Goal: Transaction & Acquisition: Purchase product/service

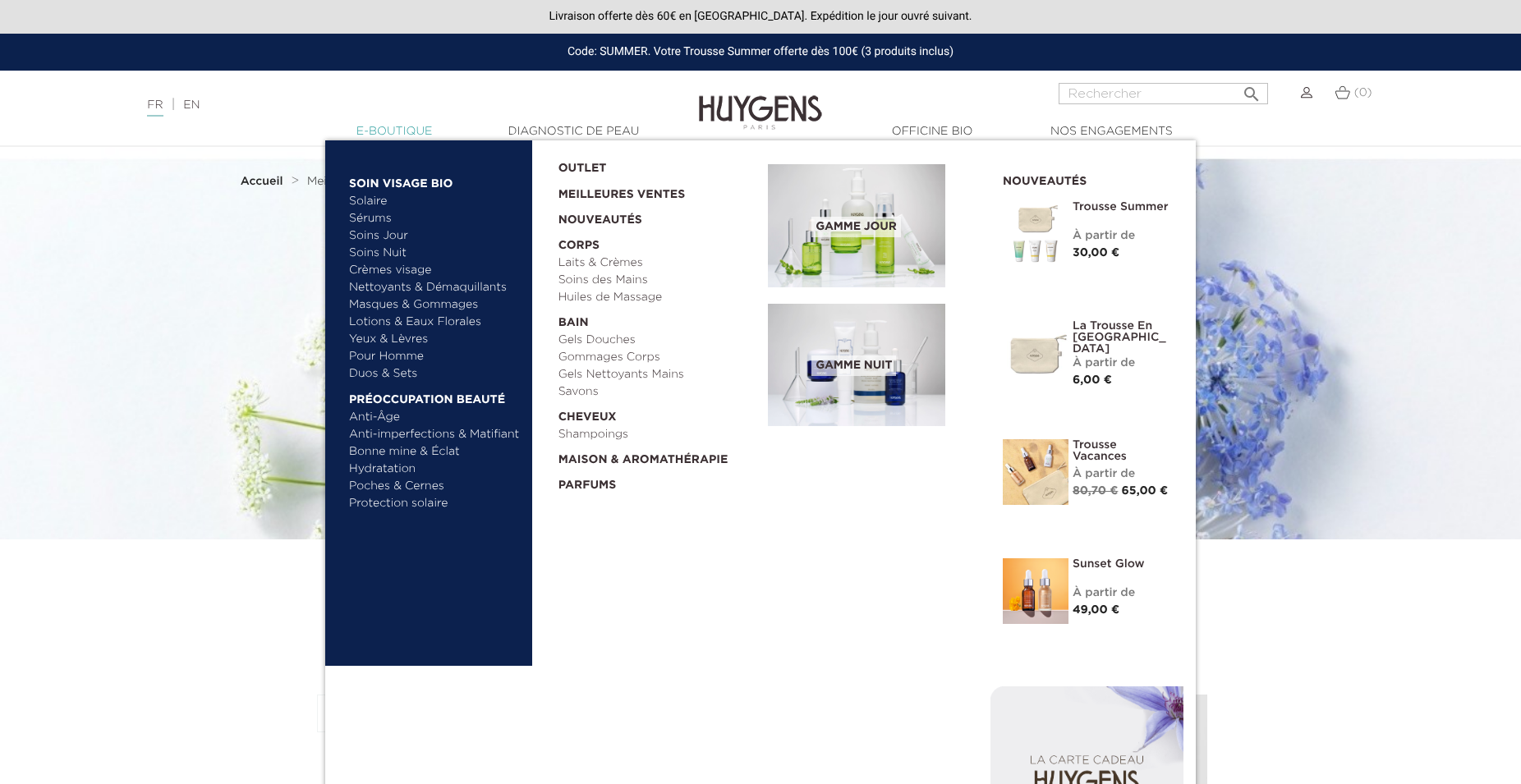
click at [397, 133] on link "  E-Boutique" at bounding box center [393, 131] width 164 height 18
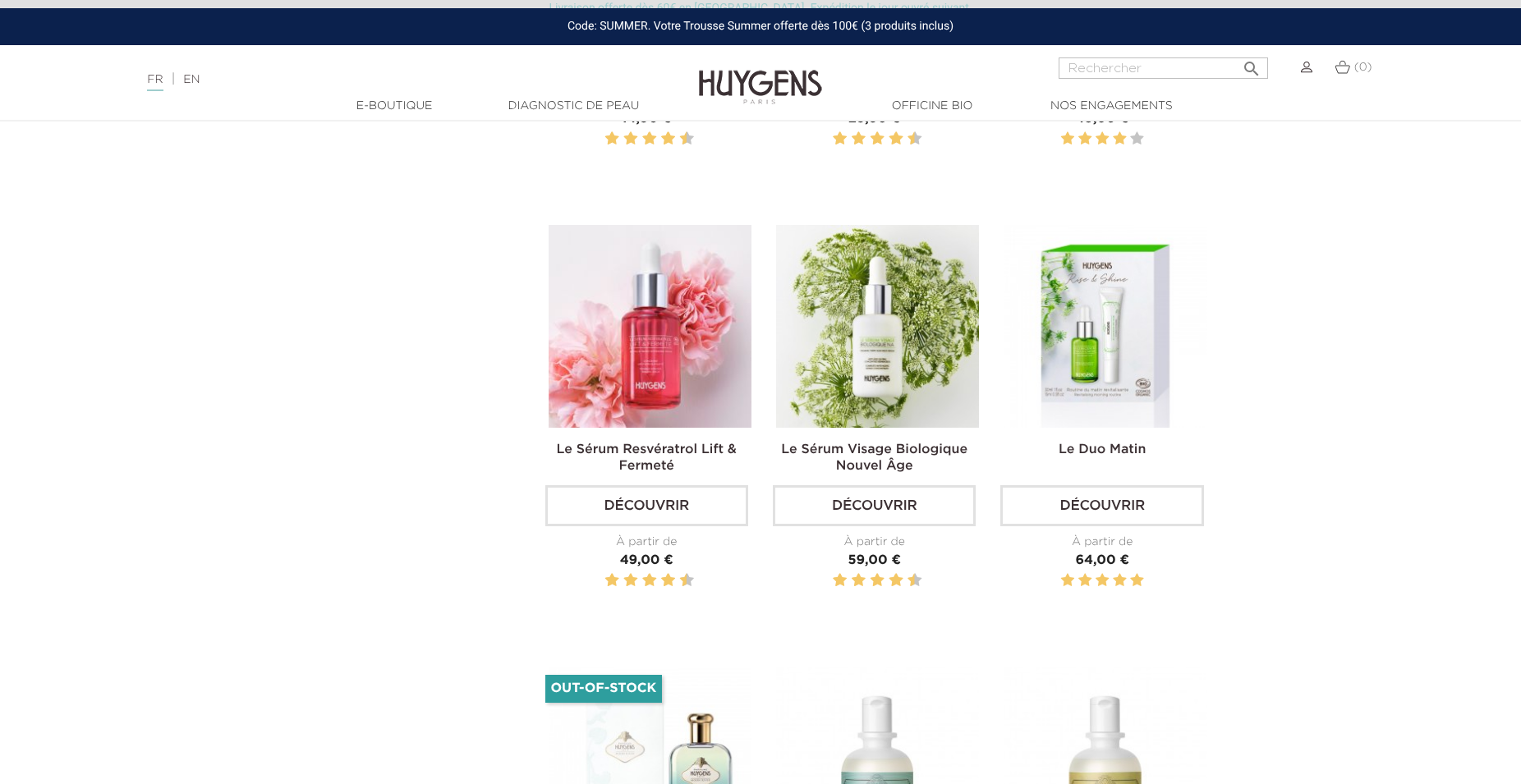
scroll to position [2931, 0]
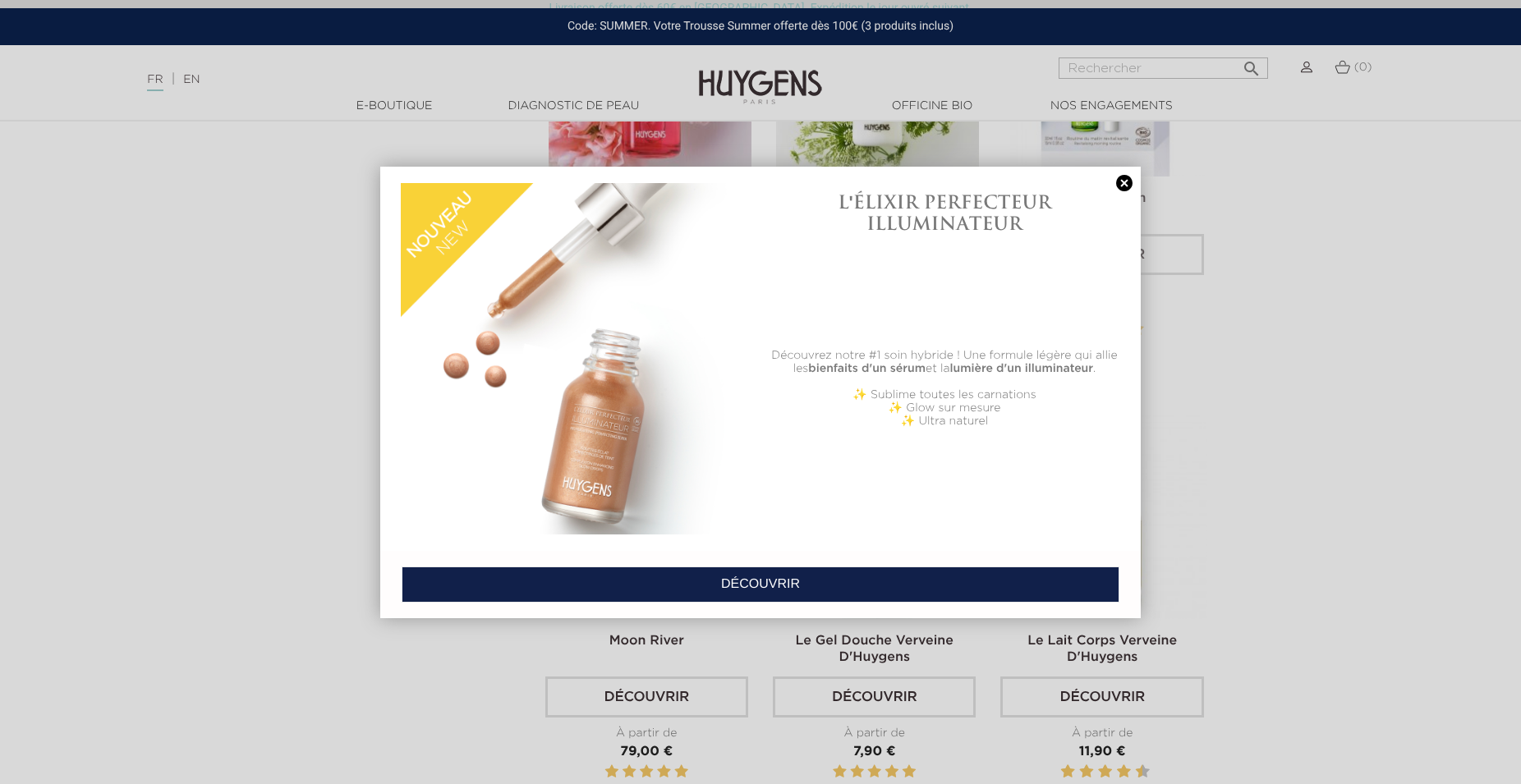
click at [1127, 188] on link at bounding box center [1124, 183] width 23 height 18
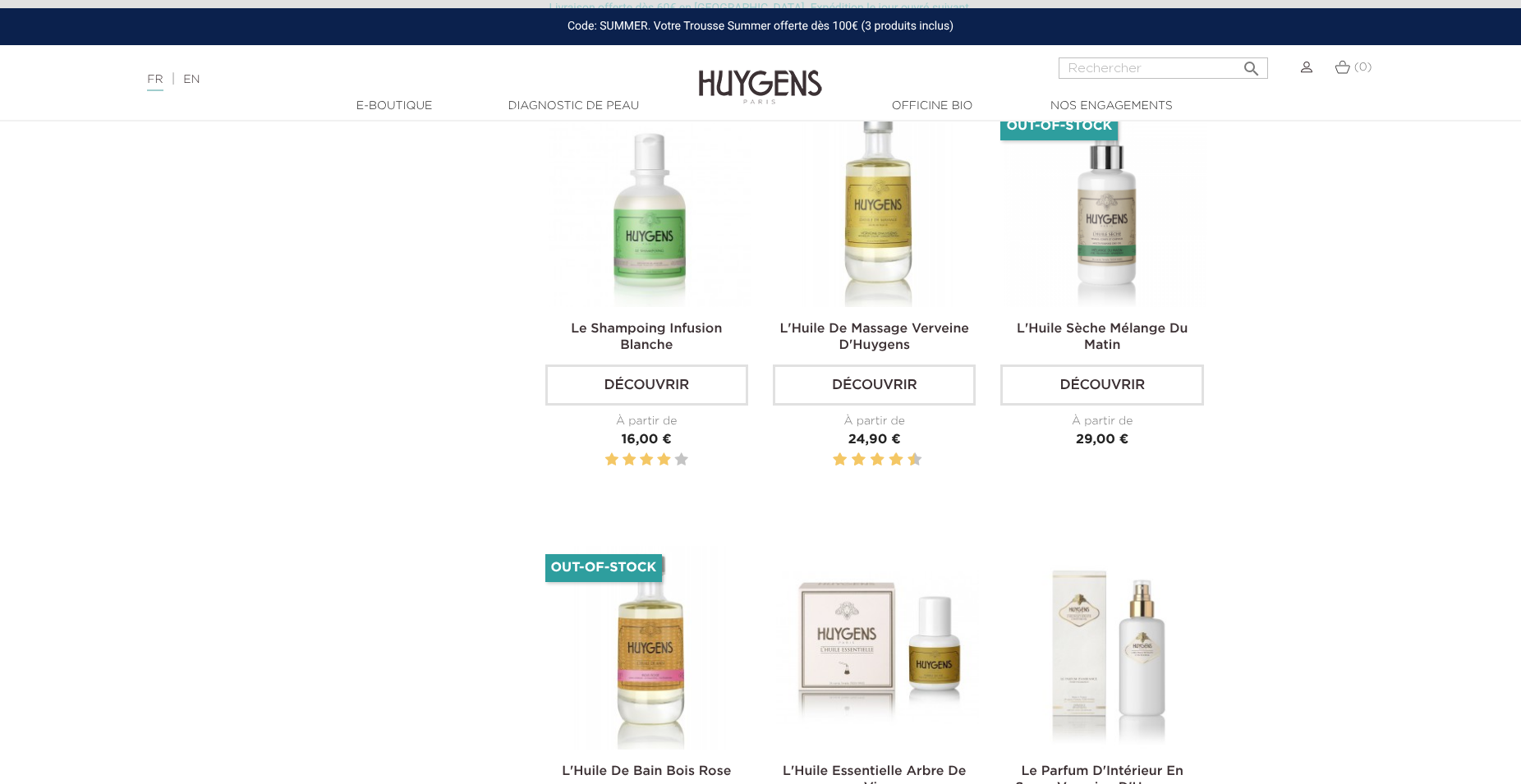
scroll to position [3434, 0]
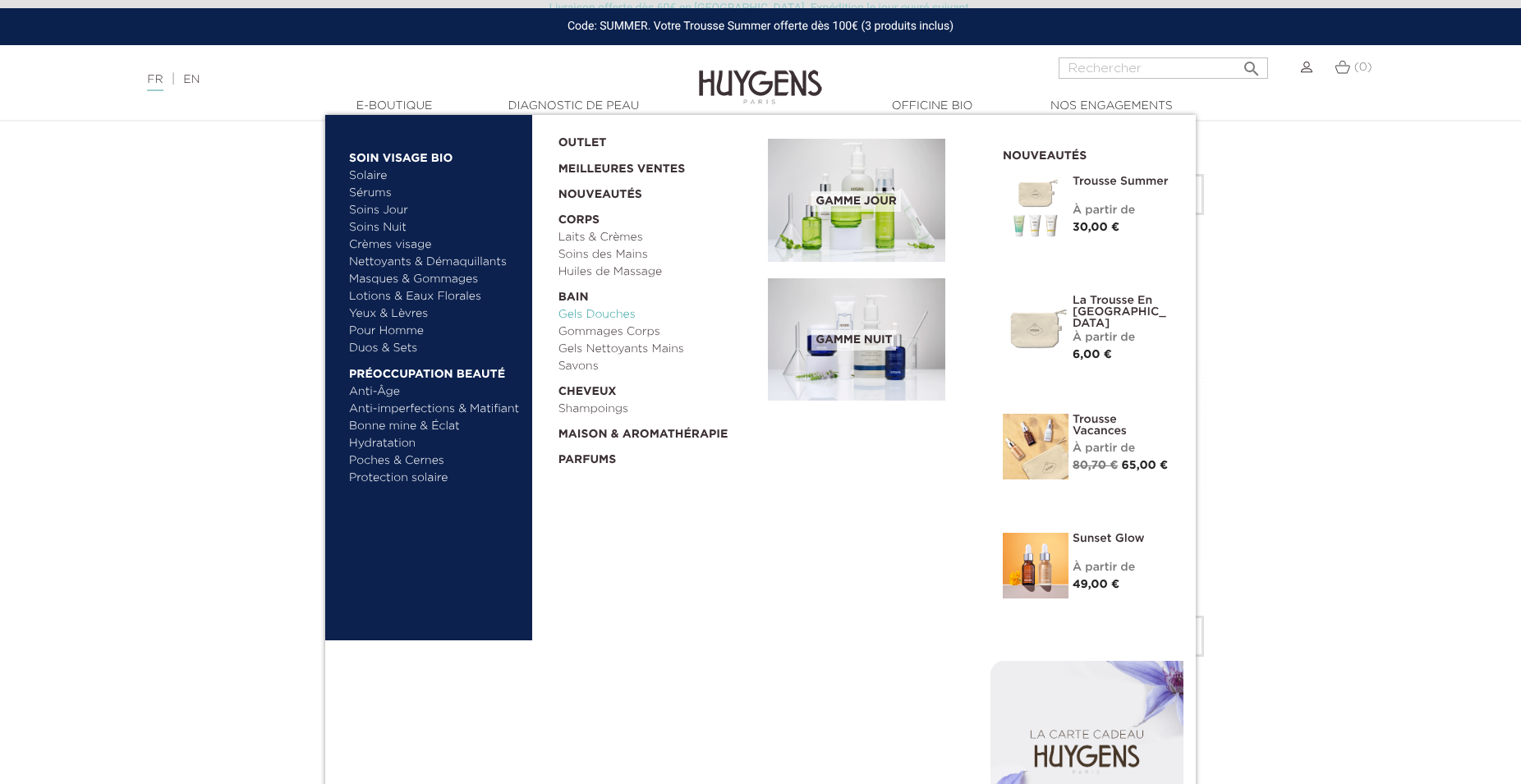
click at [578, 316] on link "Gels Douches" at bounding box center [657, 315] width 199 height 18
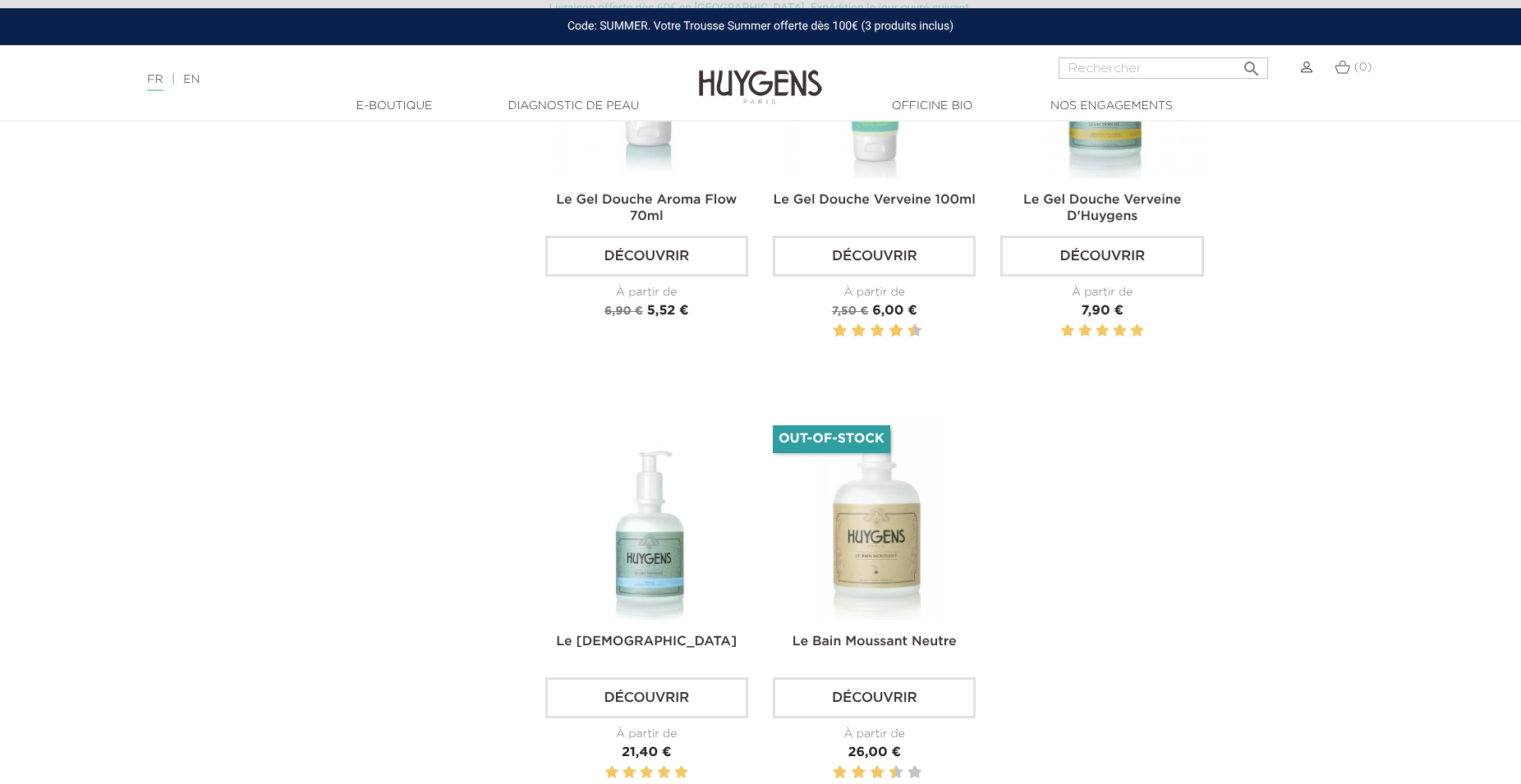
scroll to position [503, 0]
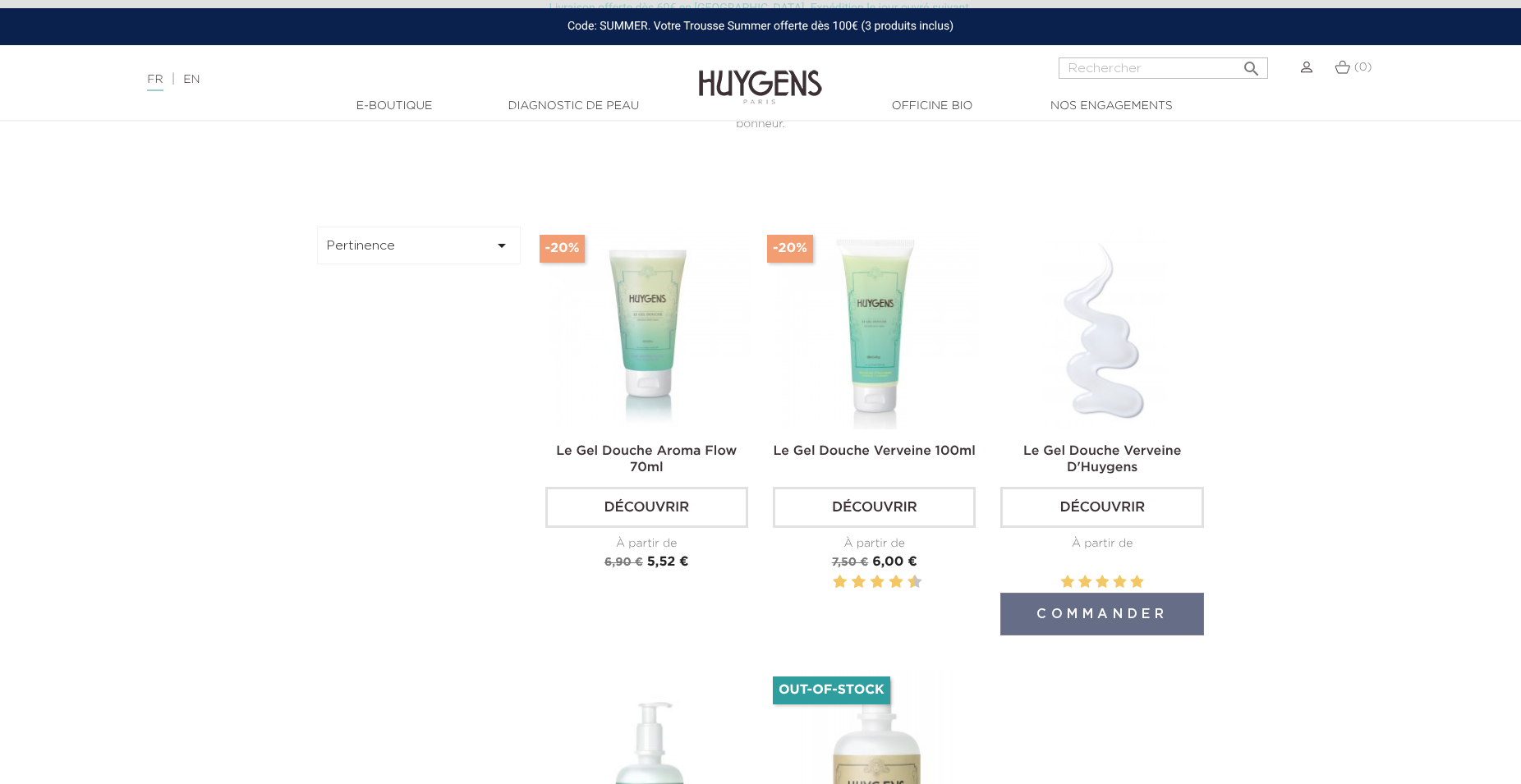
click at [1108, 371] on img at bounding box center [1104, 328] width 203 height 203
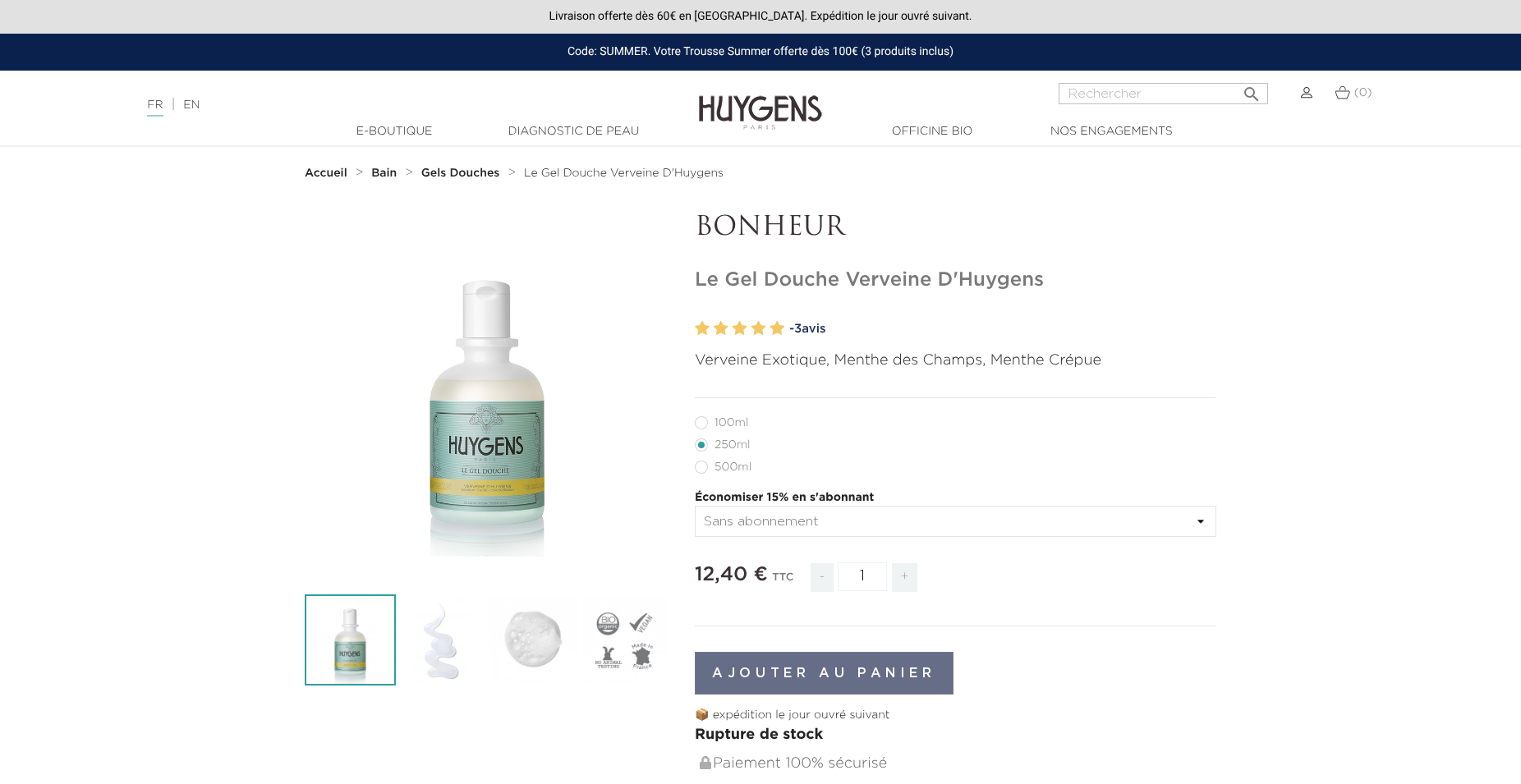
click at [698, 469] on label49"] "500ml" at bounding box center [733, 467] width 77 height 13
radio input "true"
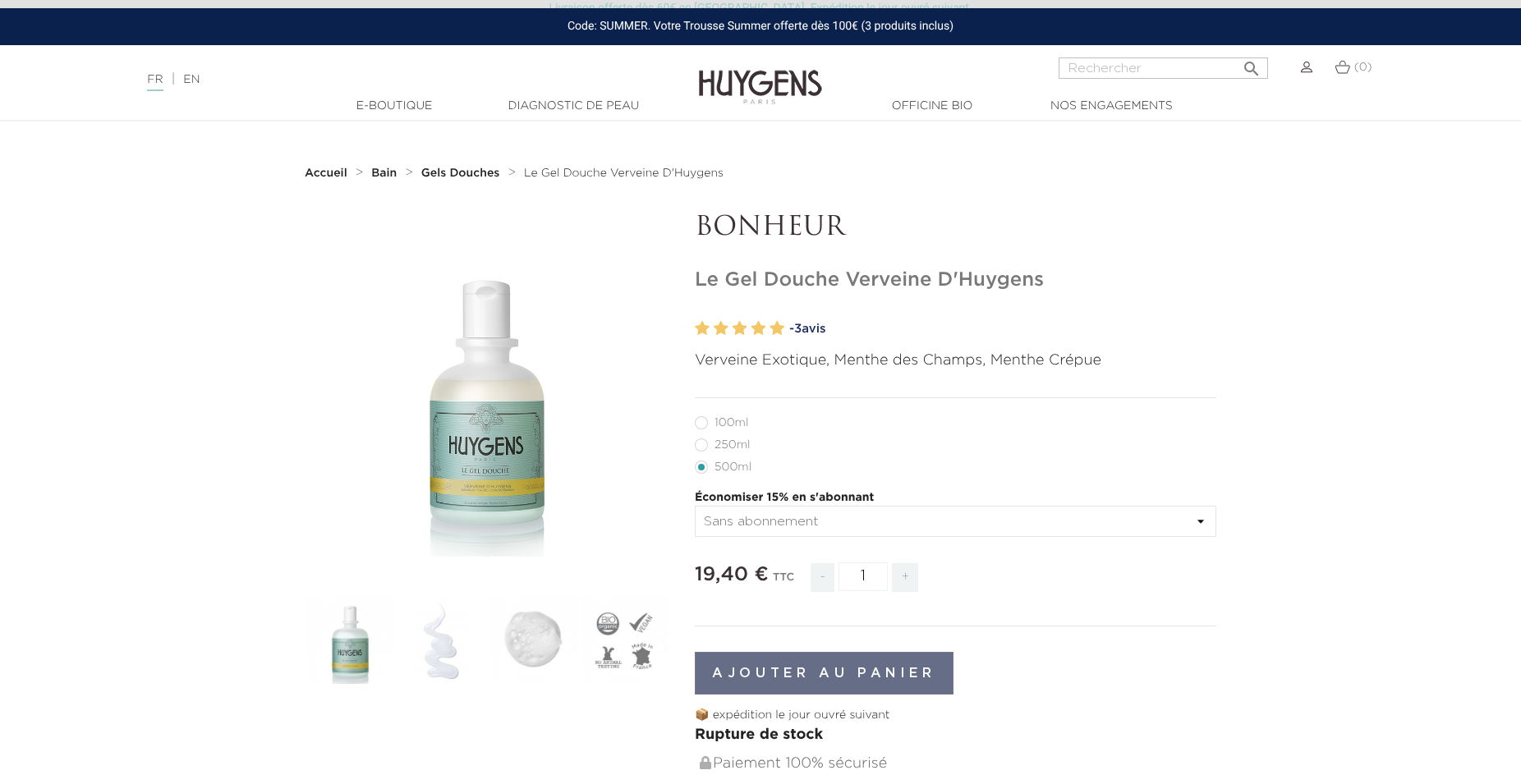
scroll to position [168, 0]
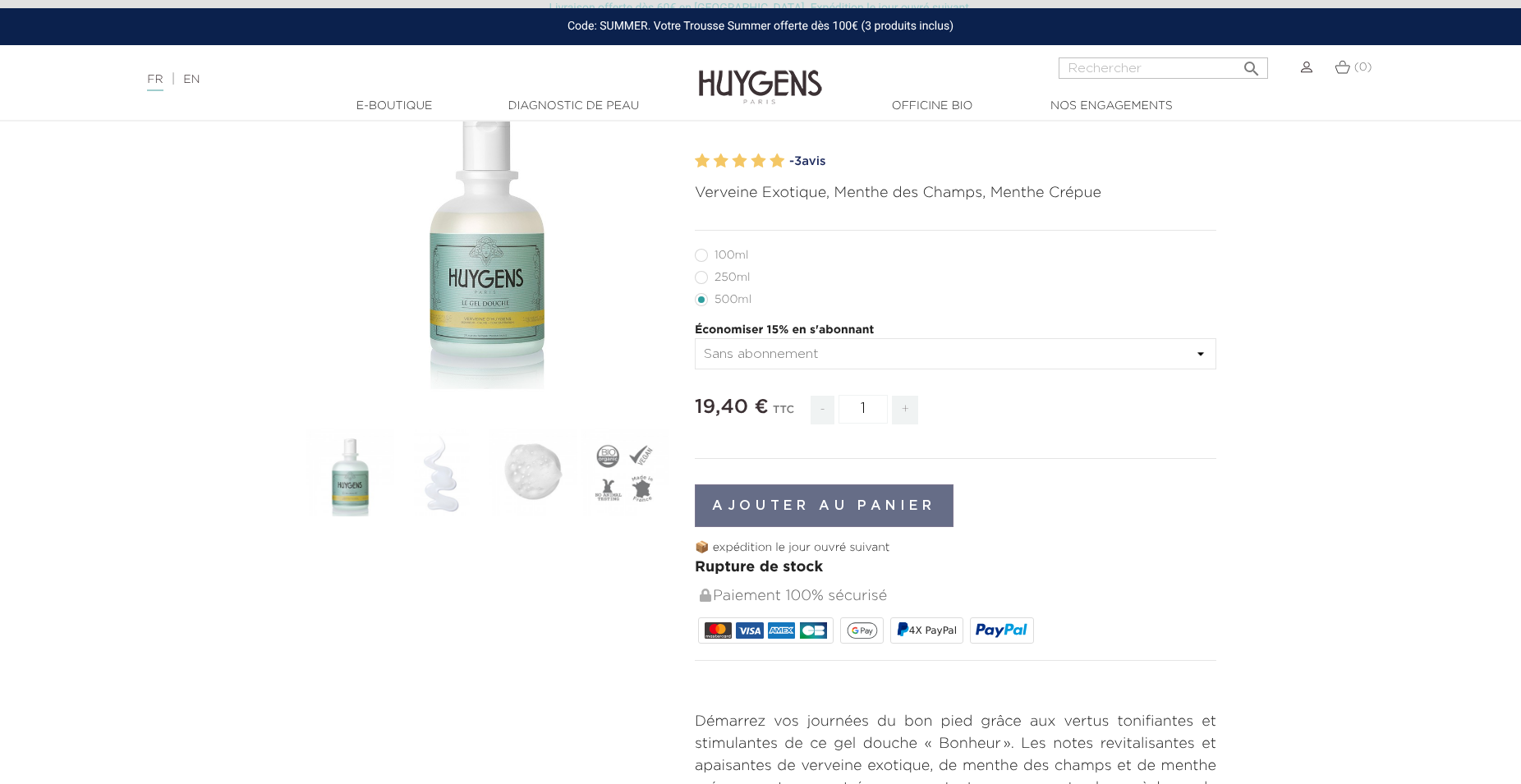
click at [729, 274] on label48"] "250ml" at bounding box center [732, 278] width 75 height 13
radio input "true"
click at [733, 248] on li "100ml" at bounding box center [952, 255] width 514 height 22
drag, startPoint x: 732, startPoint y: 247, endPoint x: 732, endPoint y: 258, distance: 11.0
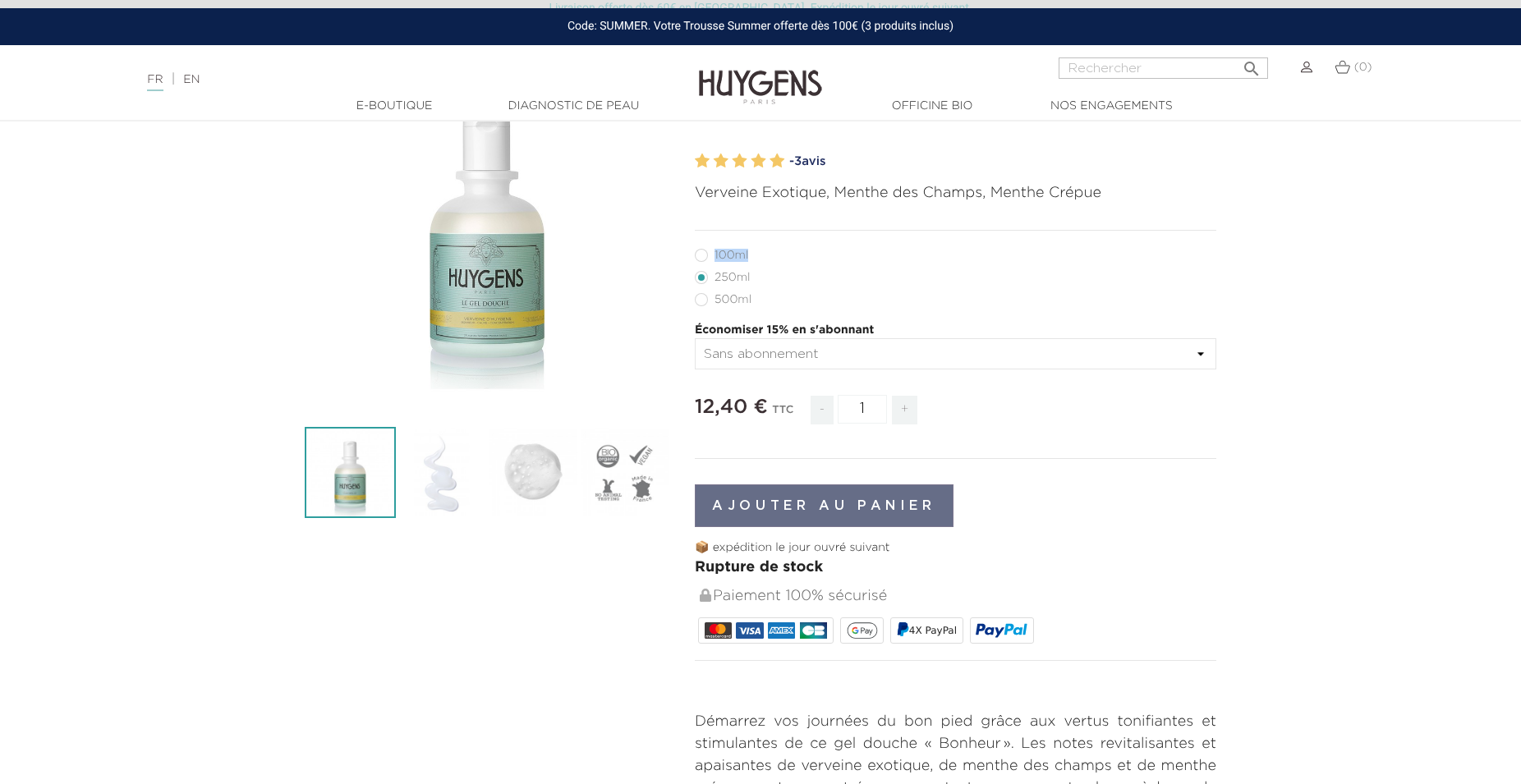
click at [732, 251] on li "100ml" at bounding box center [952, 255] width 514 height 22
click at [737, 264] on li "100ml" at bounding box center [952, 255] width 514 height 22
click at [734, 257] on label6"] "100ml" at bounding box center [731, 255] width 73 height 13
radio input "true"
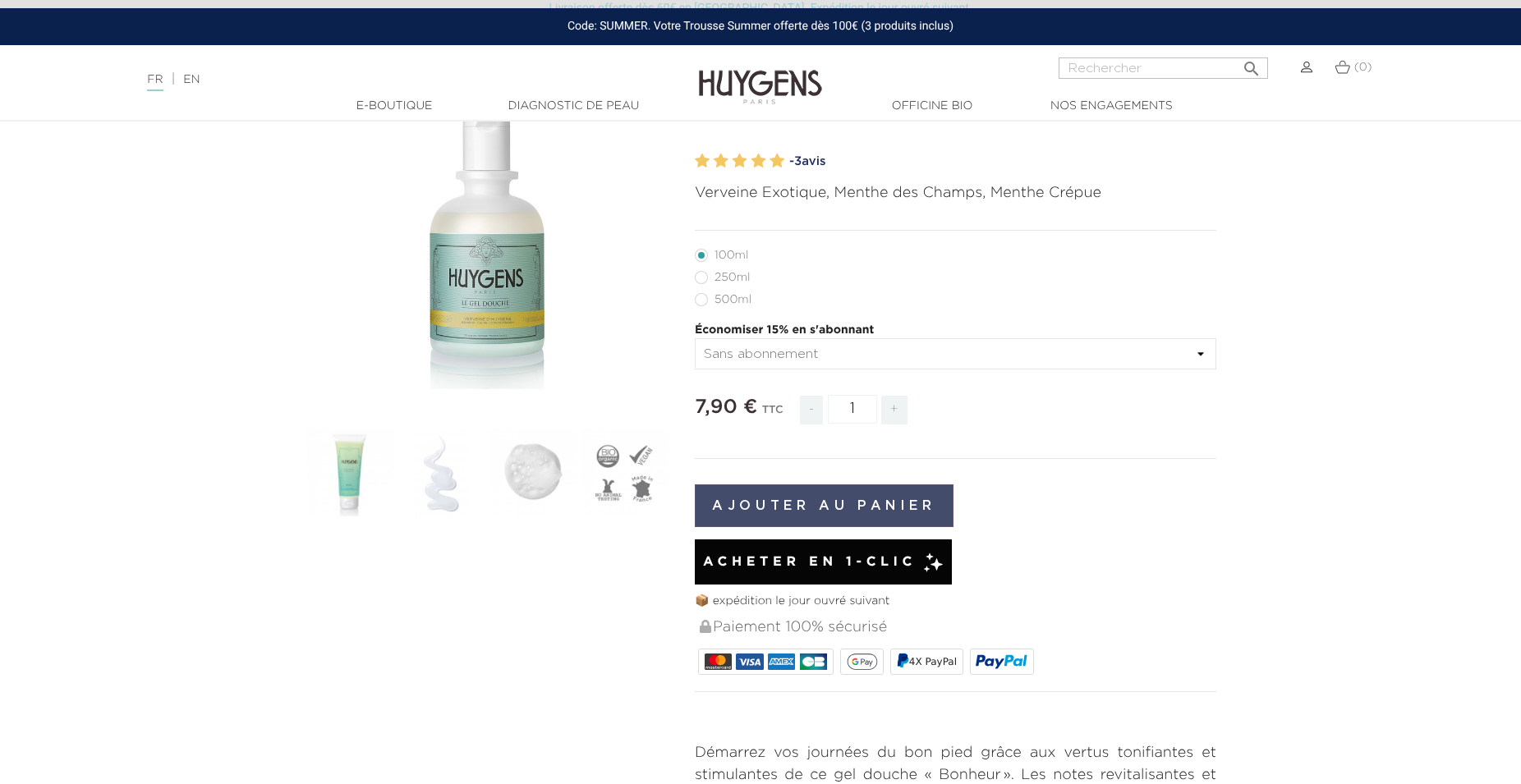
click at [792, 503] on button "Ajouter au panier" at bounding box center [824, 505] width 258 height 43
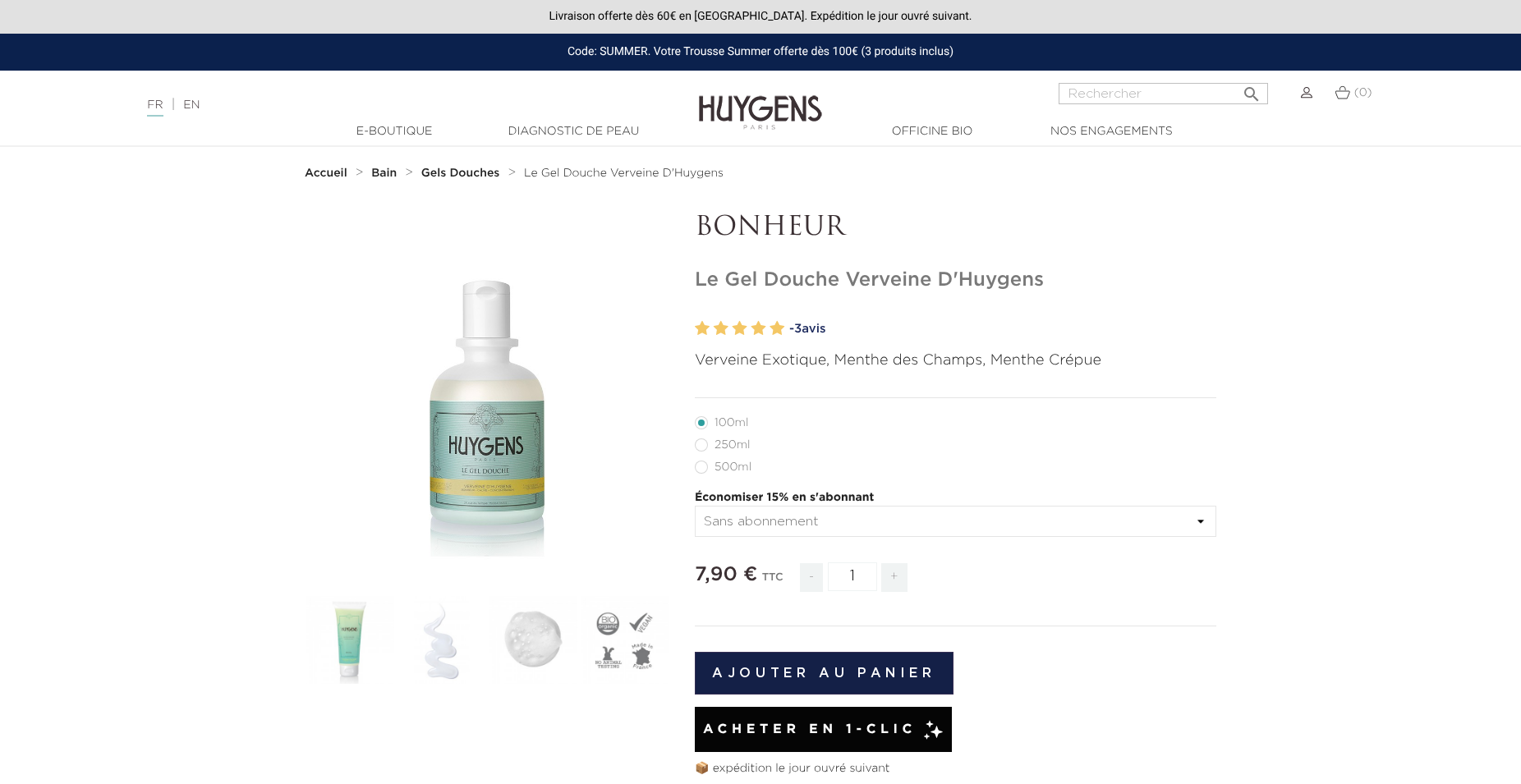
click at [488, 174] on strong "Gels Douches" at bounding box center [460, 173] width 79 height 11
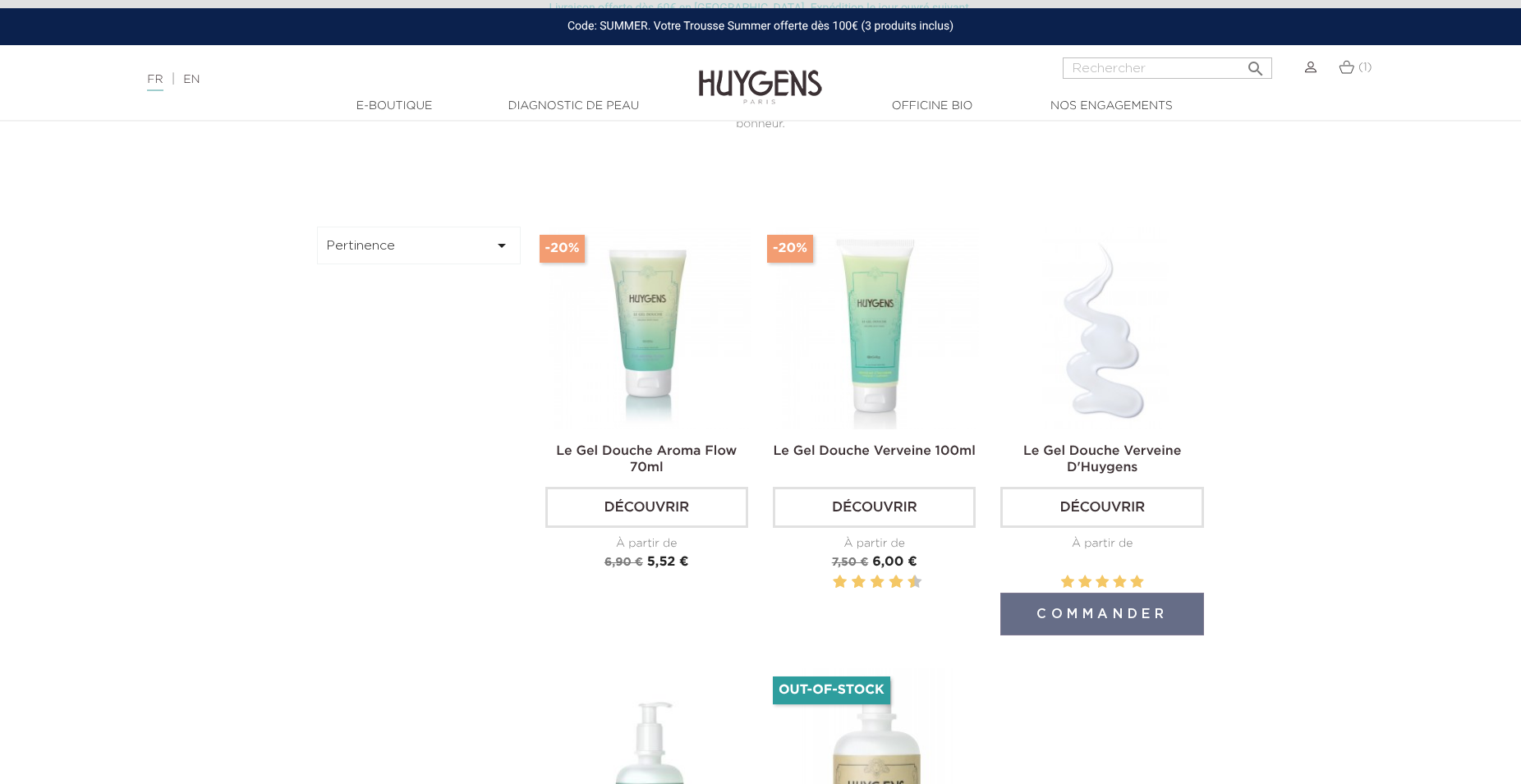
scroll to position [753, 0]
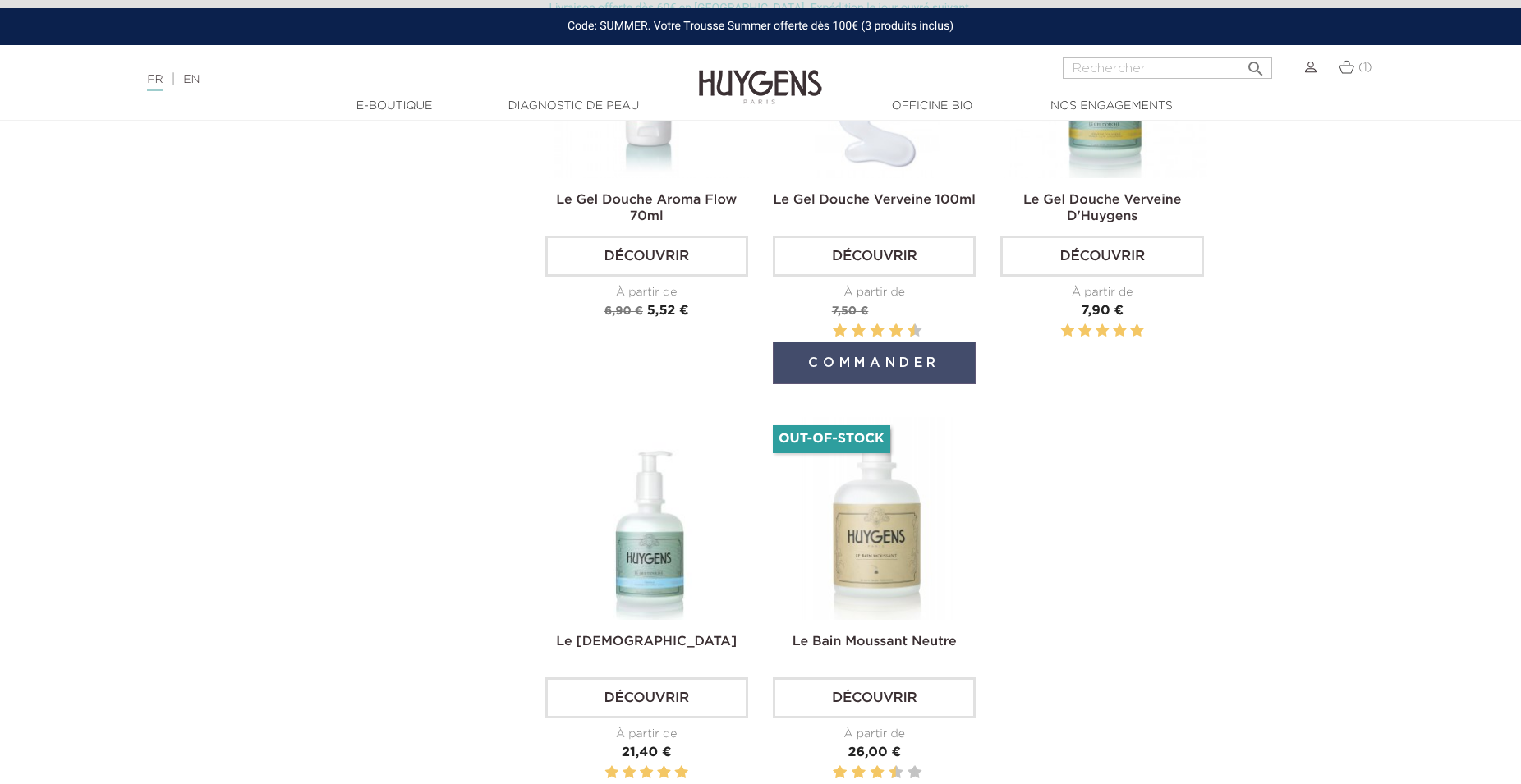
click at [850, 355] on button "Commander" at bounding box center [874, 363] width 203 height 43
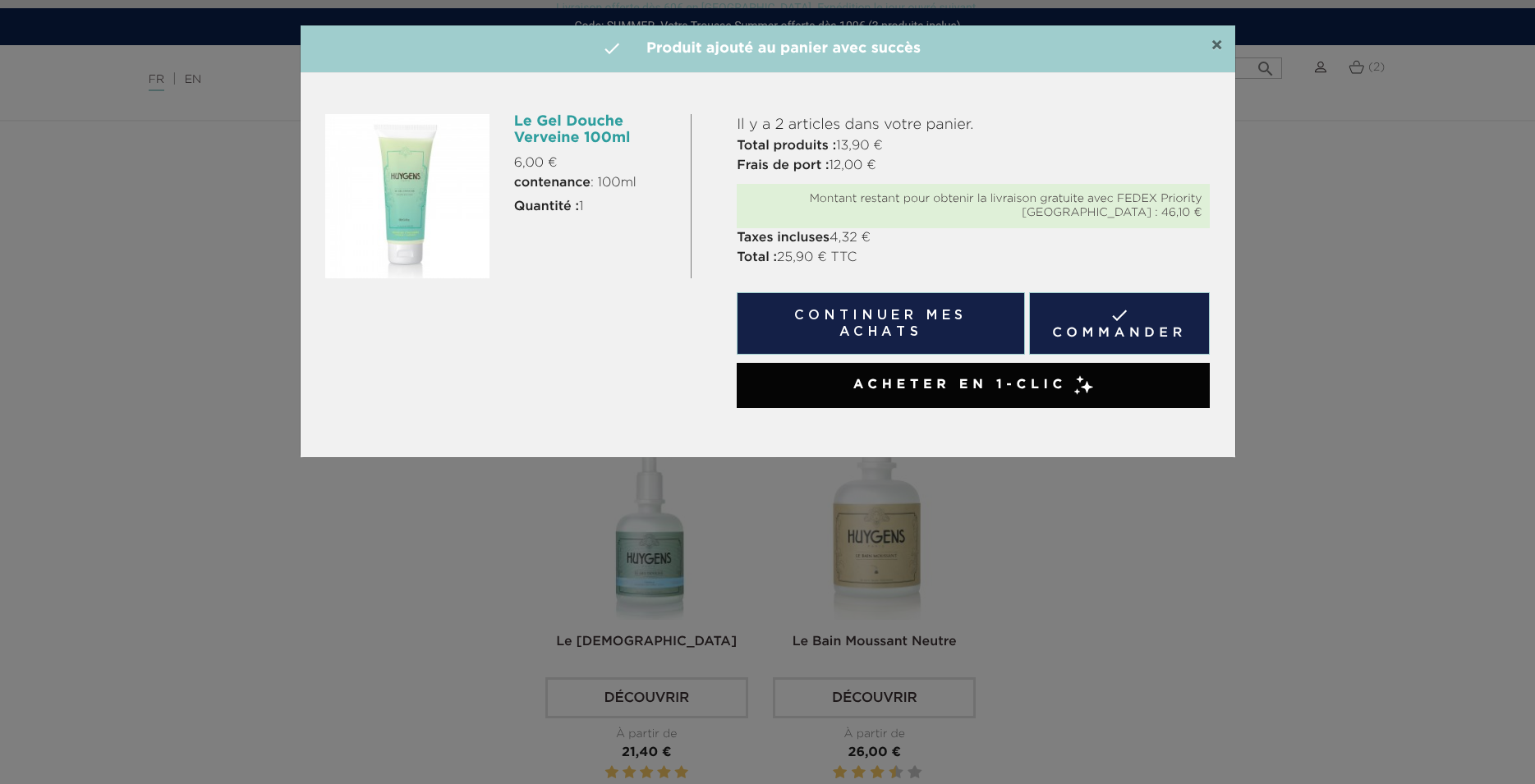
click at [1217, 47] on span "×" at bounding box center [1217, 45] width 12 height 19
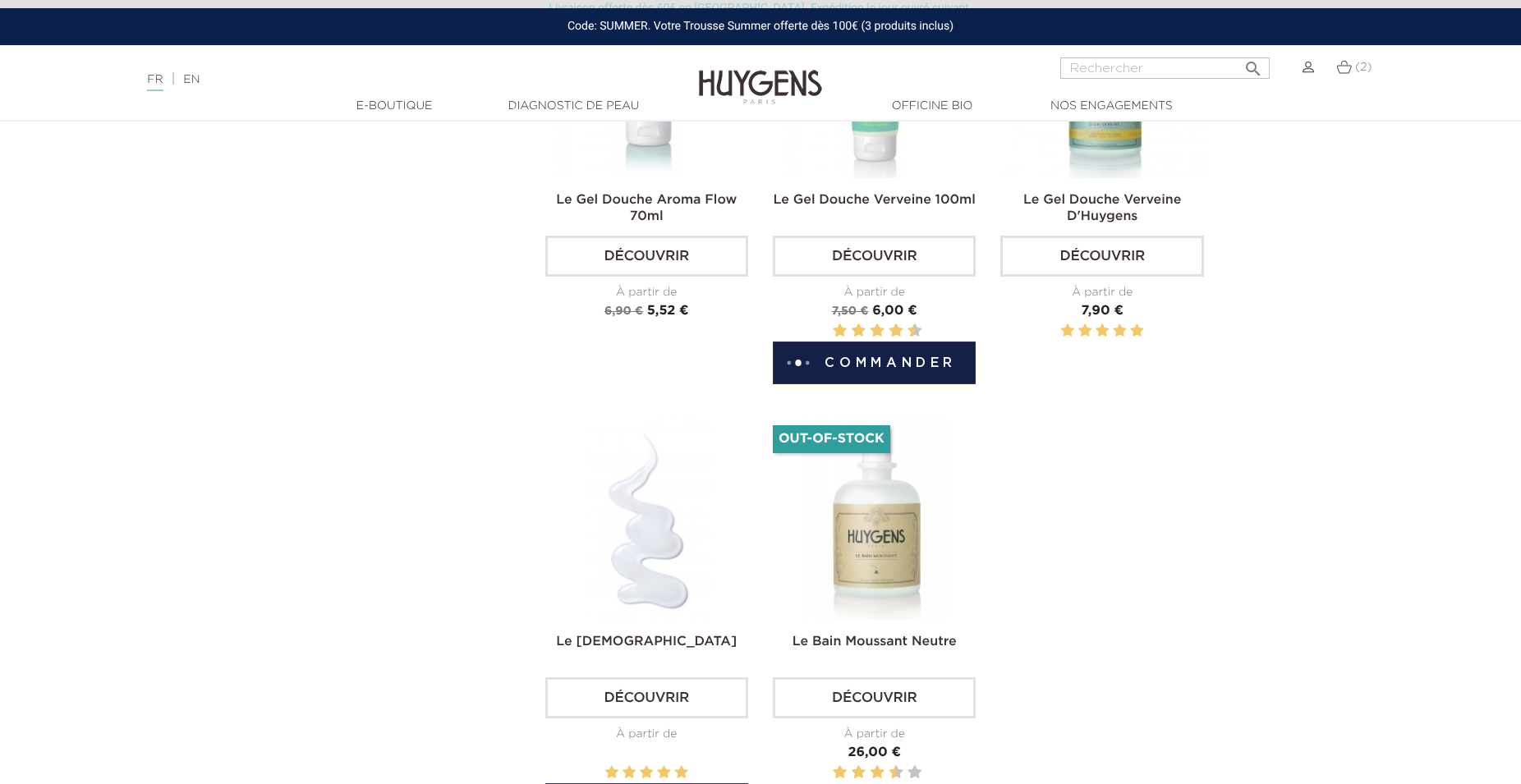
click at [668, 569] on img at bounding box center [650, 518] width 203 height 203
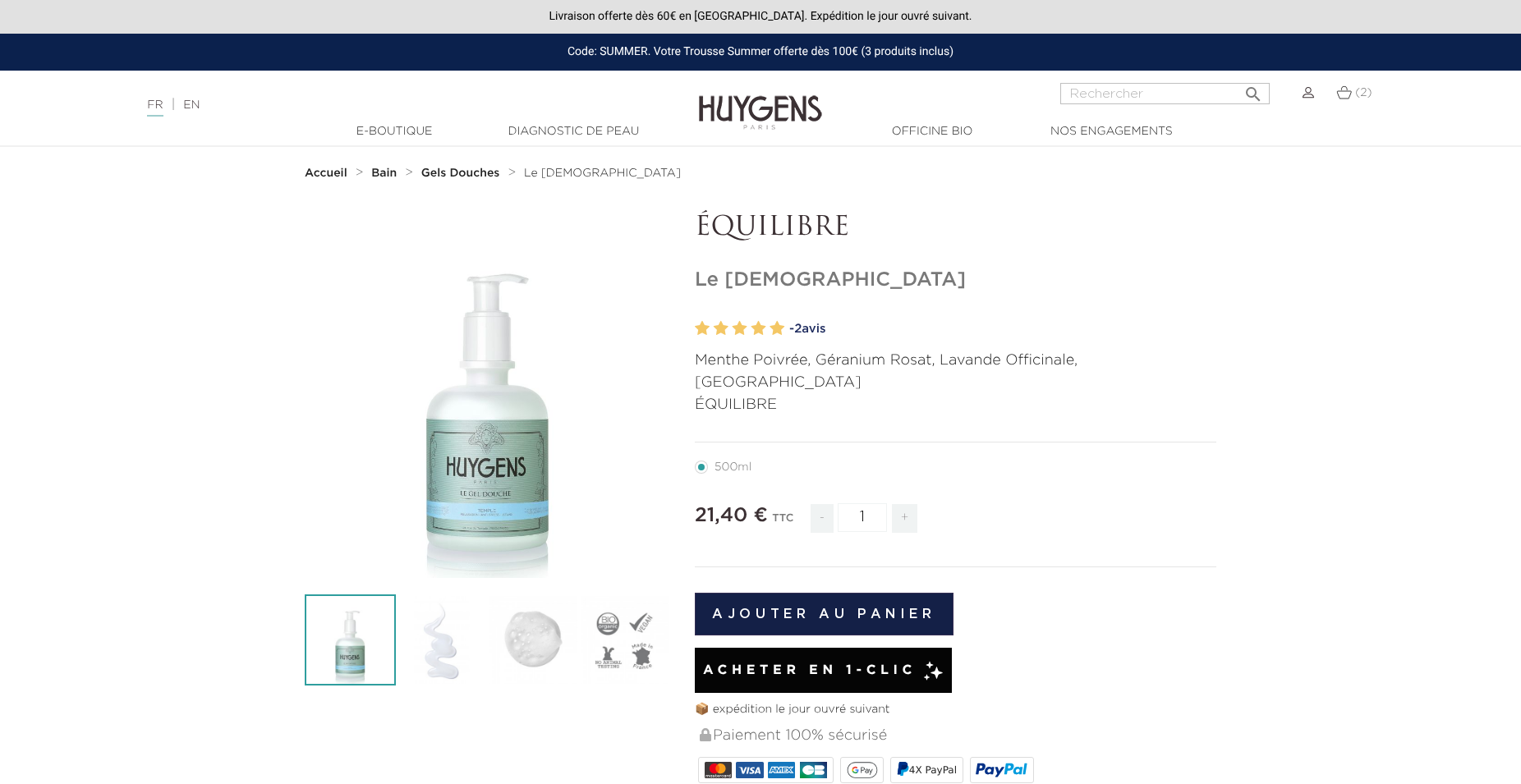
click at [824, 331] on link "- 2 avis" at bounding box center [1003, 329] width 427 height 25
click at [376, 170] on strong "Bain" at bounding box center [384, 173] width 26 height 11
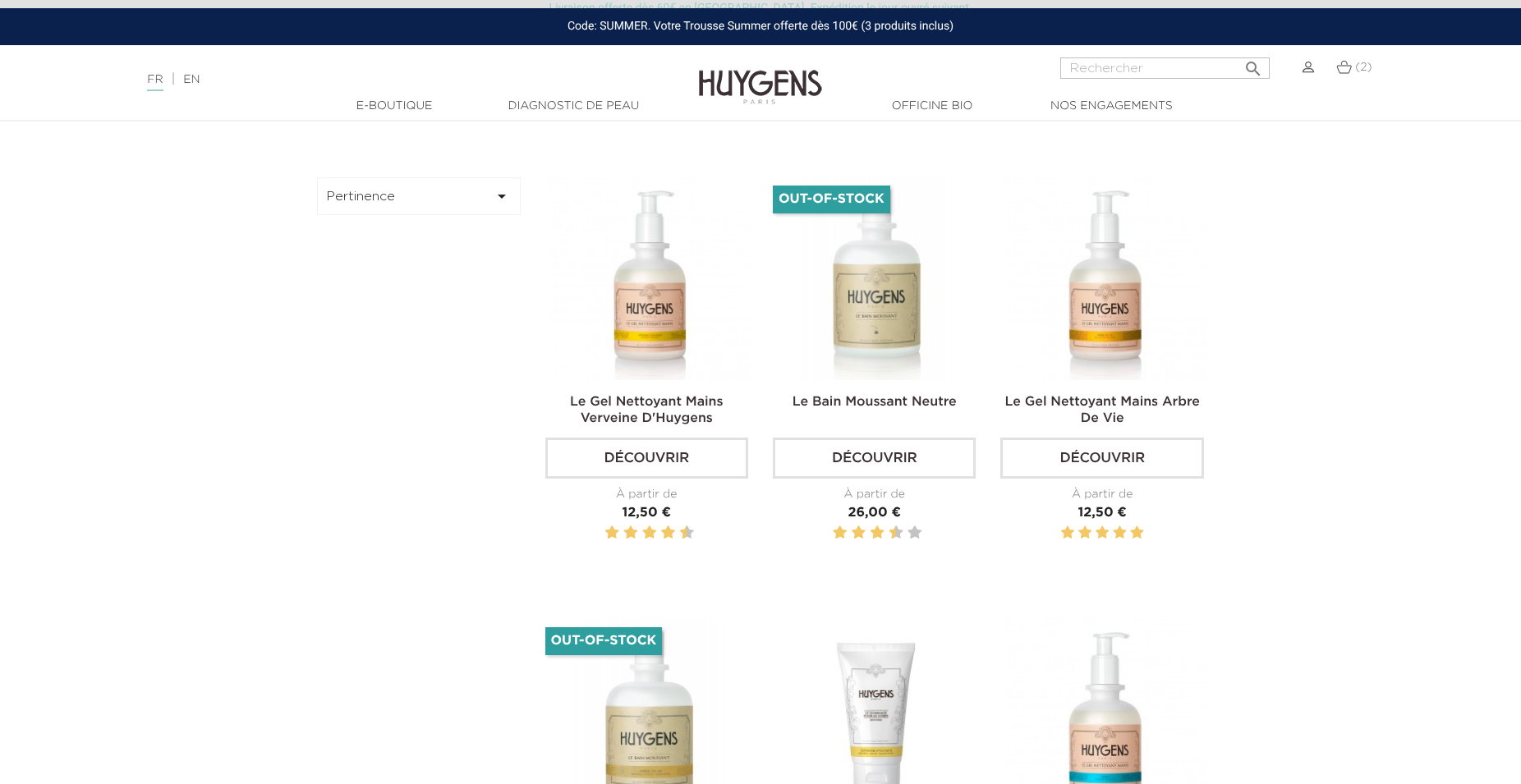
scroll to position [503, 0]
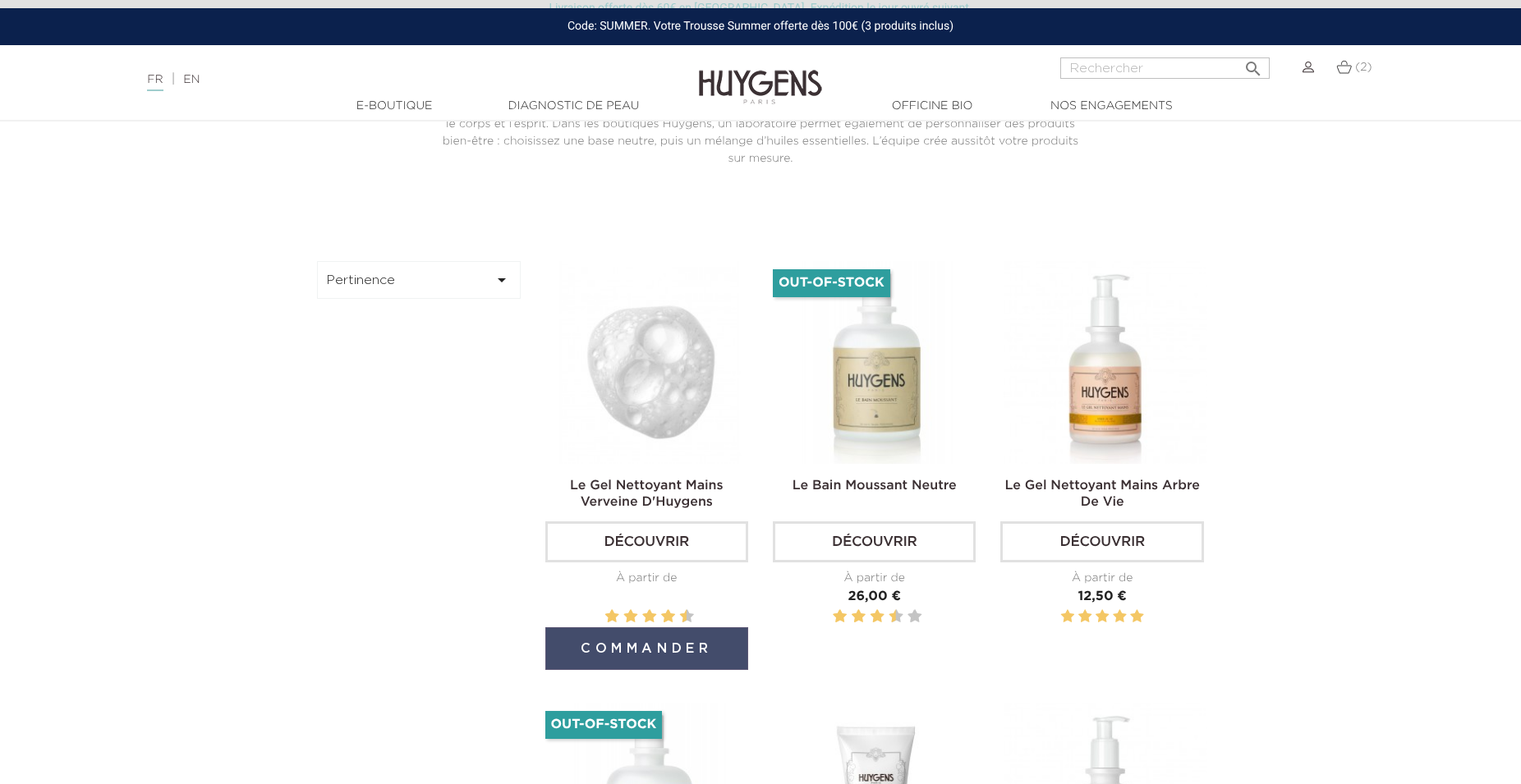
click at [638, 628] on button "Commander" at bounding box center [646, 649] width 203 height 43
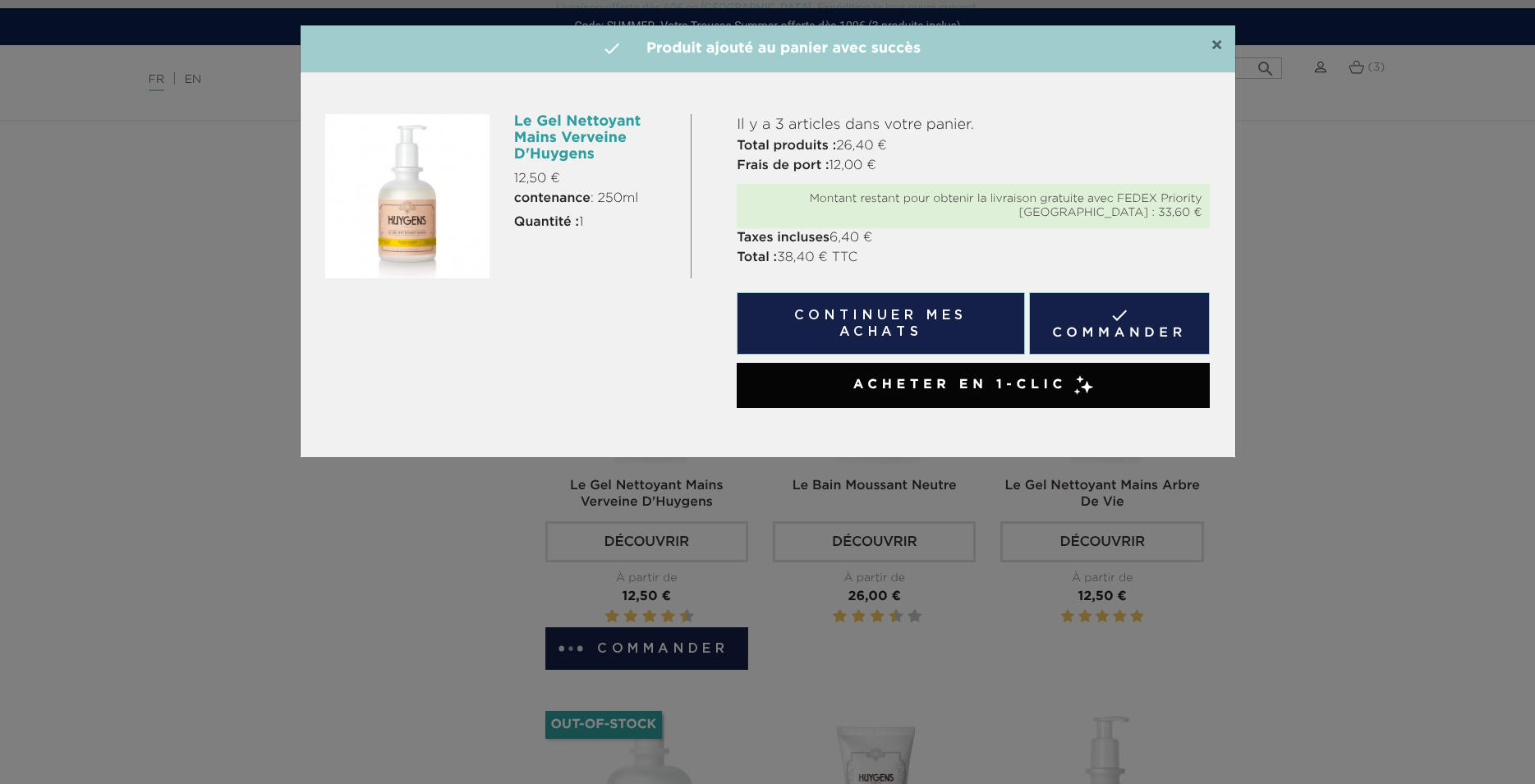
click at [1217, 47] on span "×" at bounding box center [1217, 45] width 12 height 19
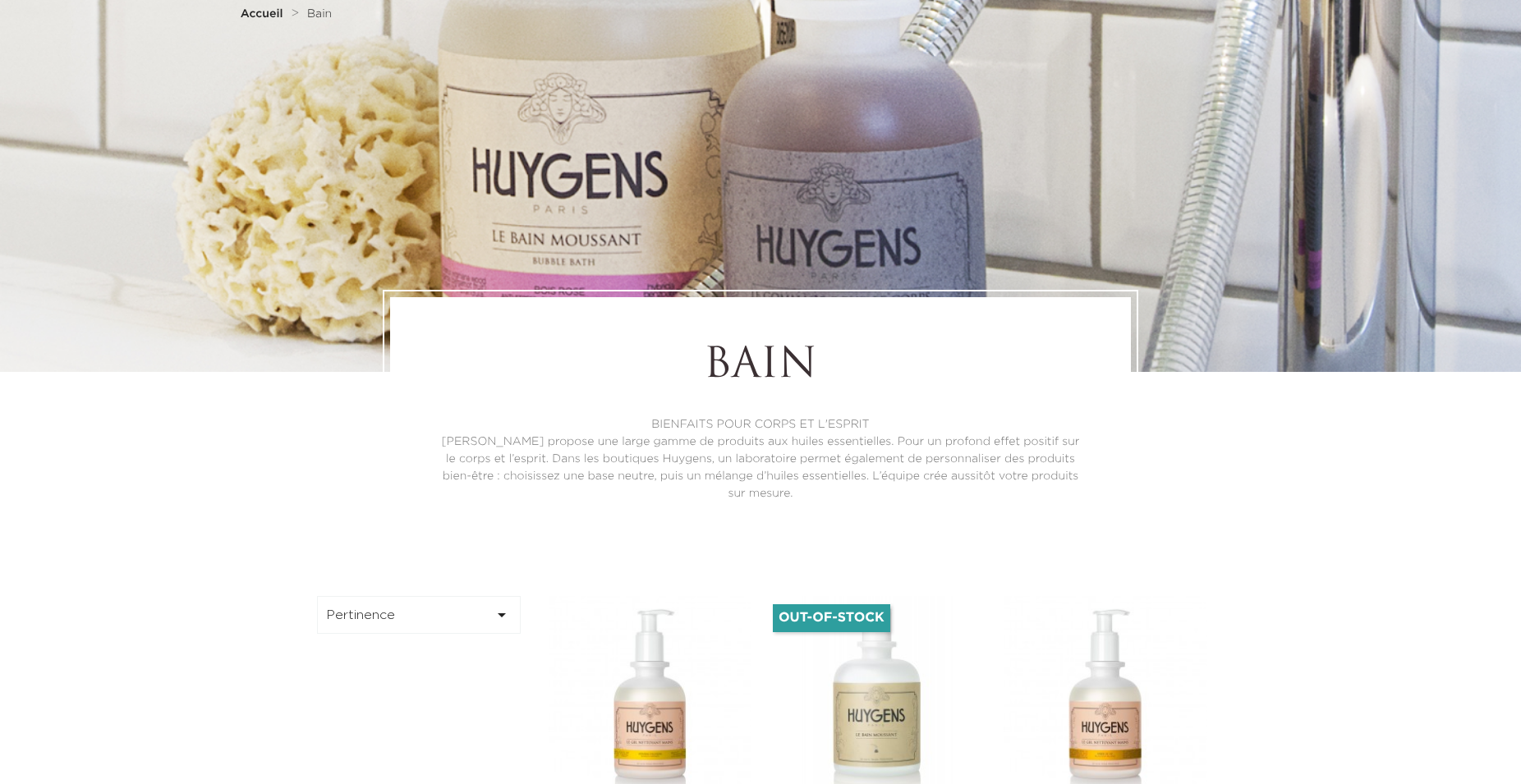
scroll to position [0, 0]
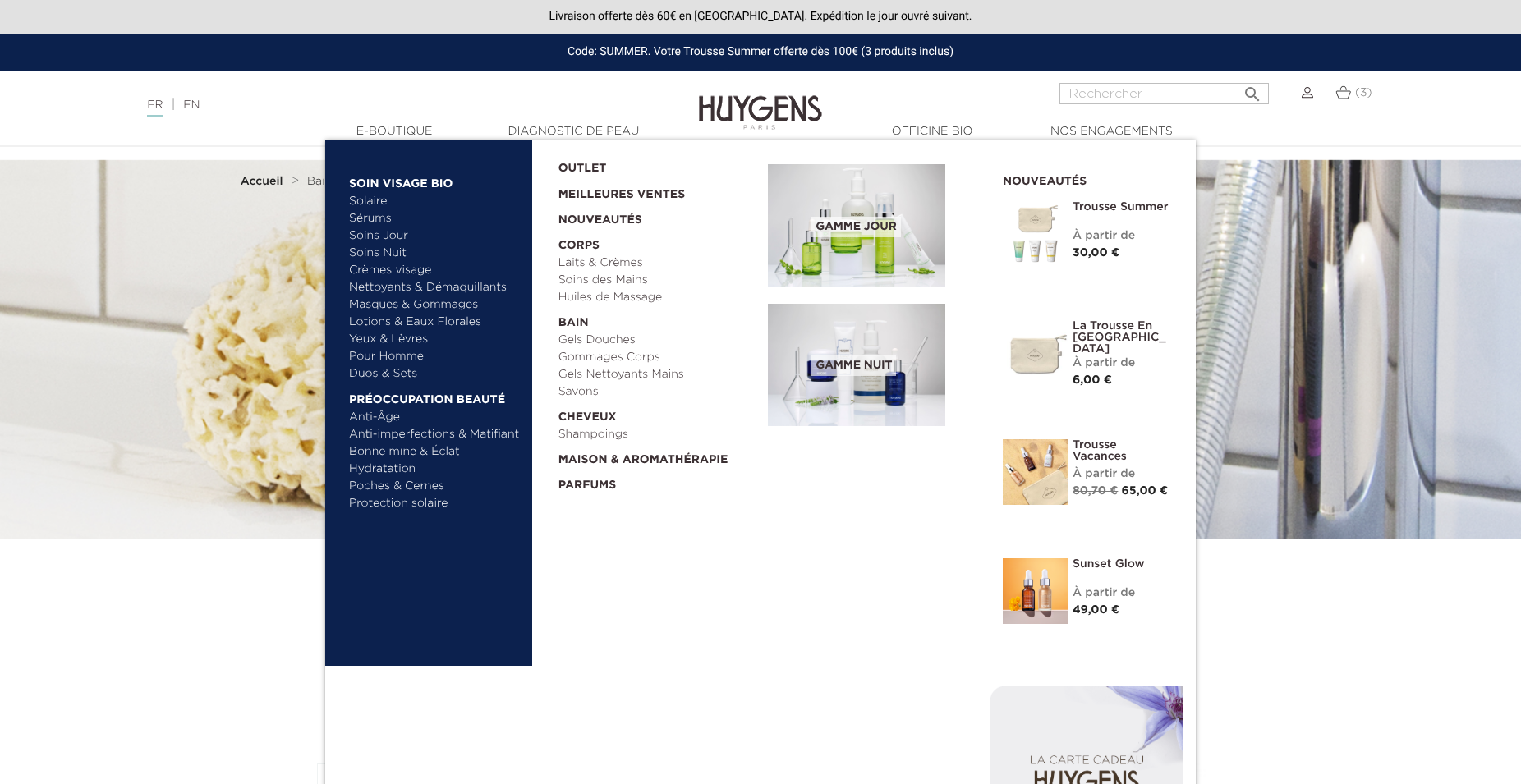
click at [433, 292] on link "Nettoyants & Démaquillants" at bounding box center [434, 288] width 171 height 18
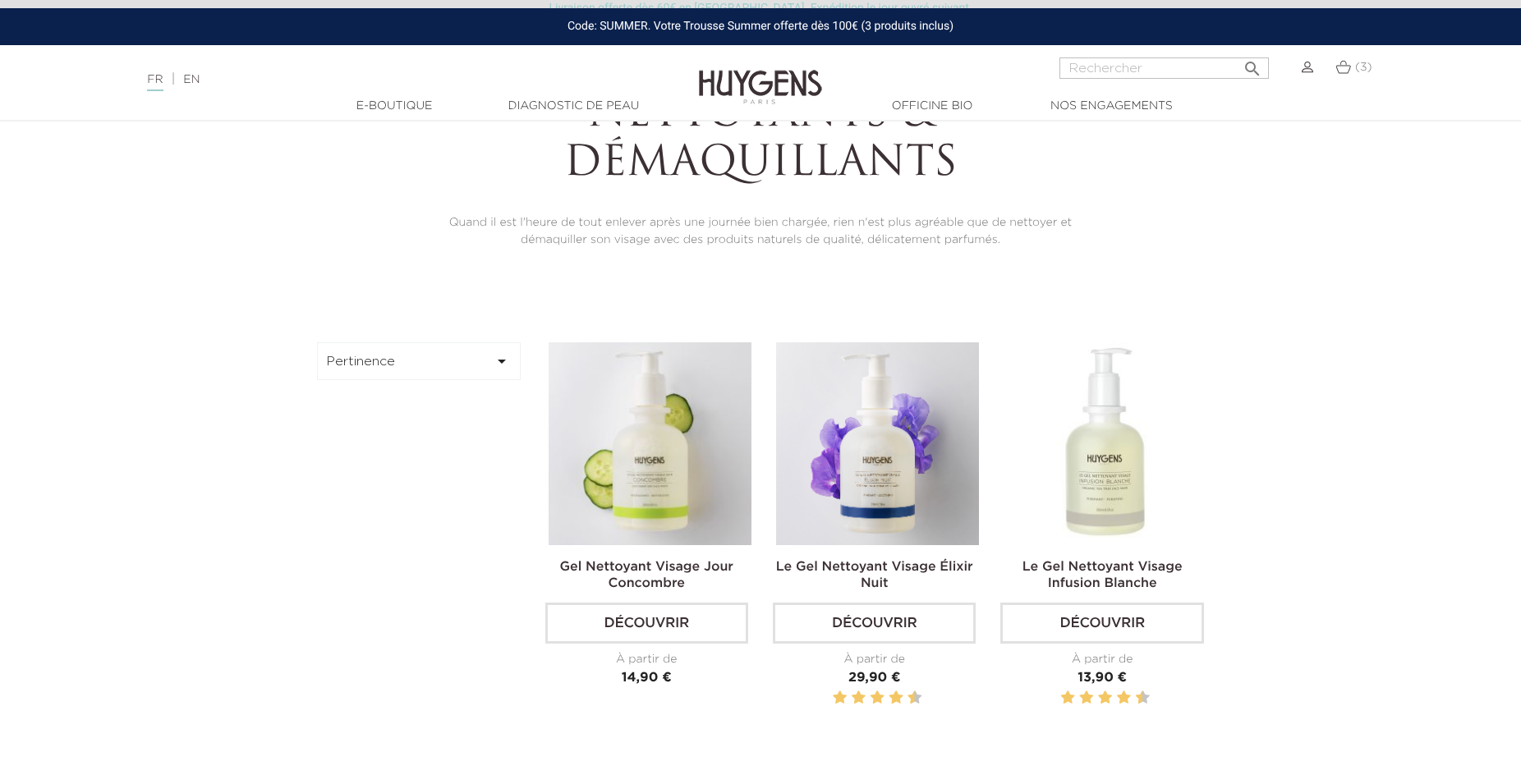
scroll to position [586, 0]
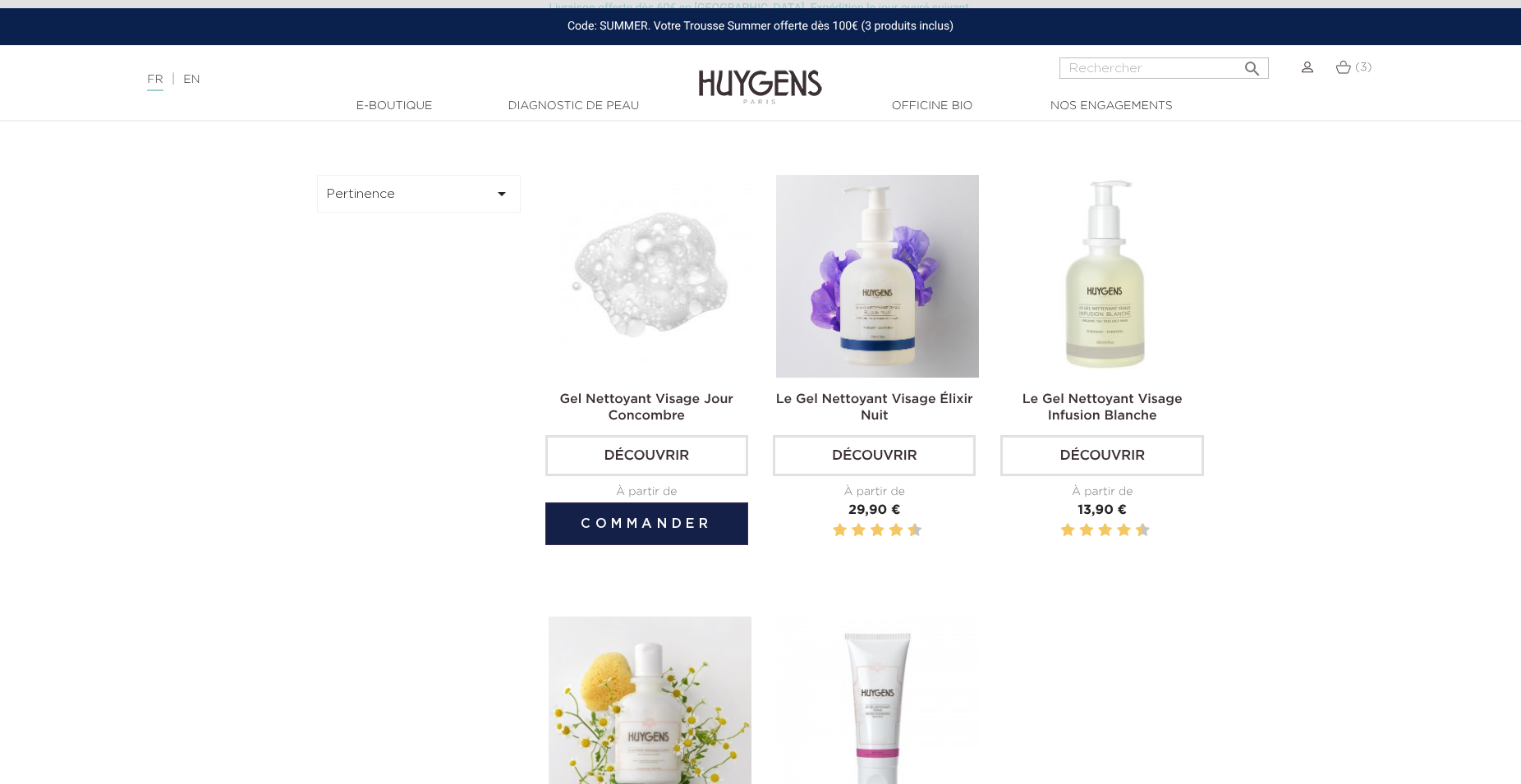
click at [653, 361] on img at bounding box center [650, 276] width 203 height 203
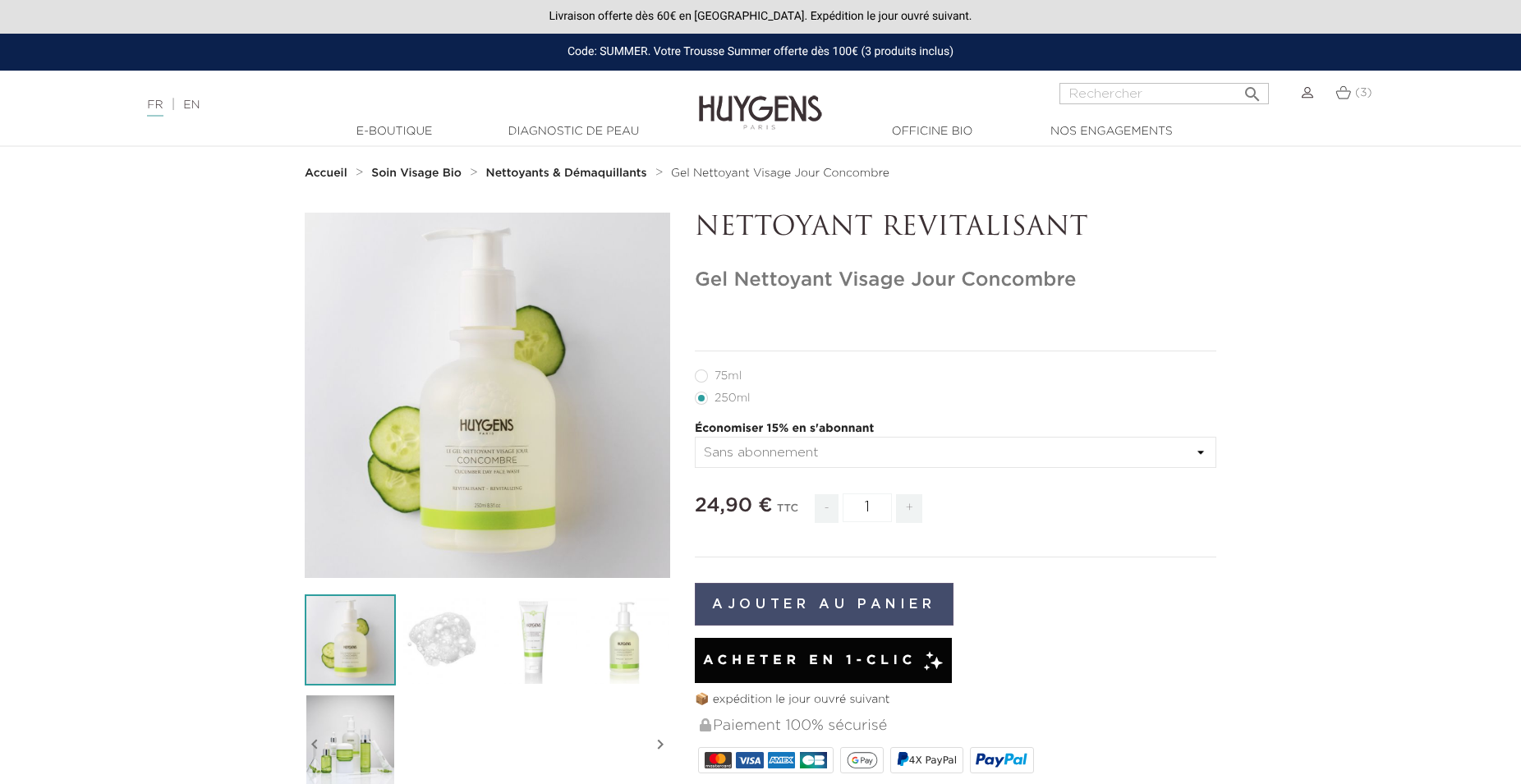
click at [767, 598] on button "Ajouter au panier" at bounding box center [824, 604] width 258 height 43
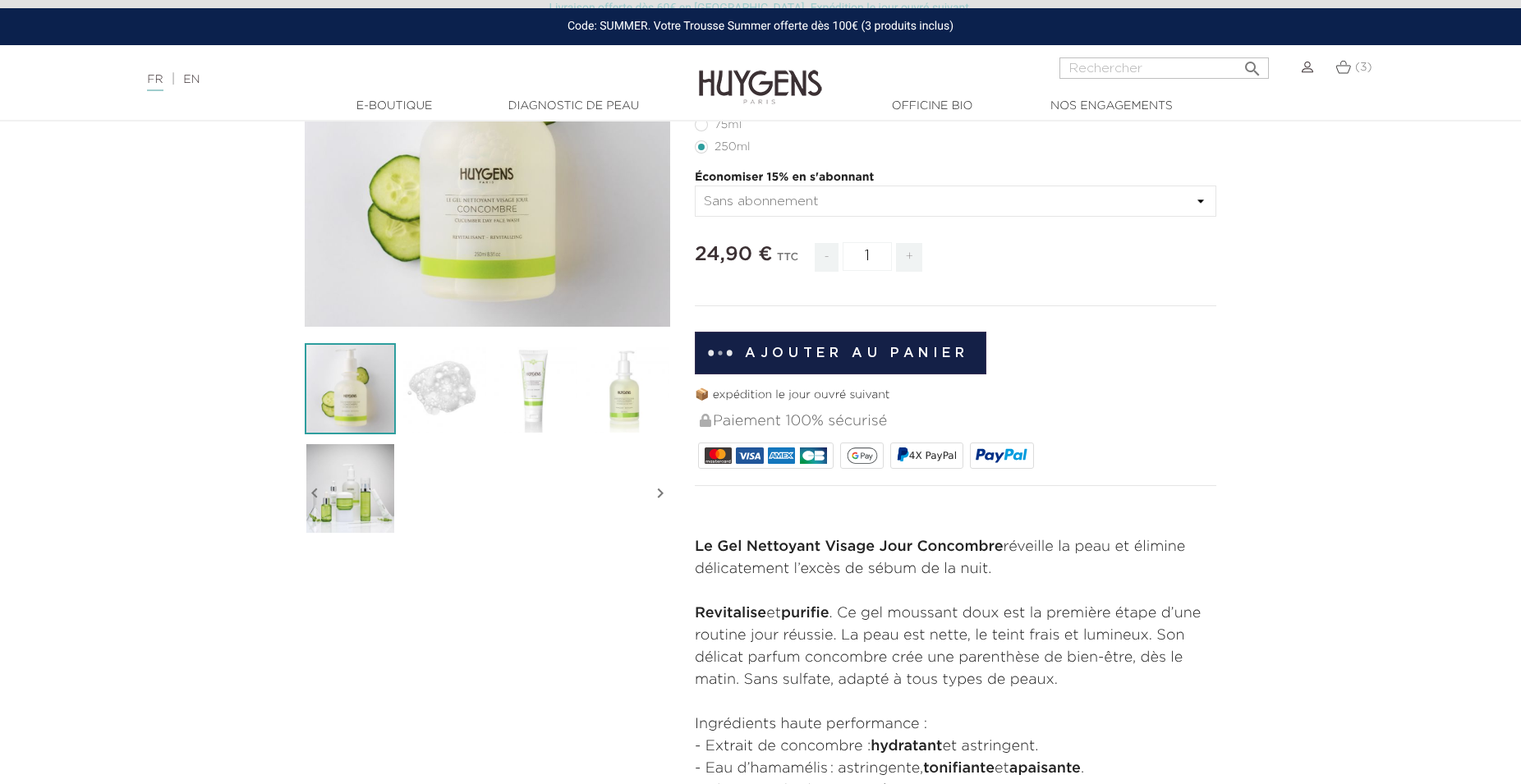
scroll to position [586, 0]
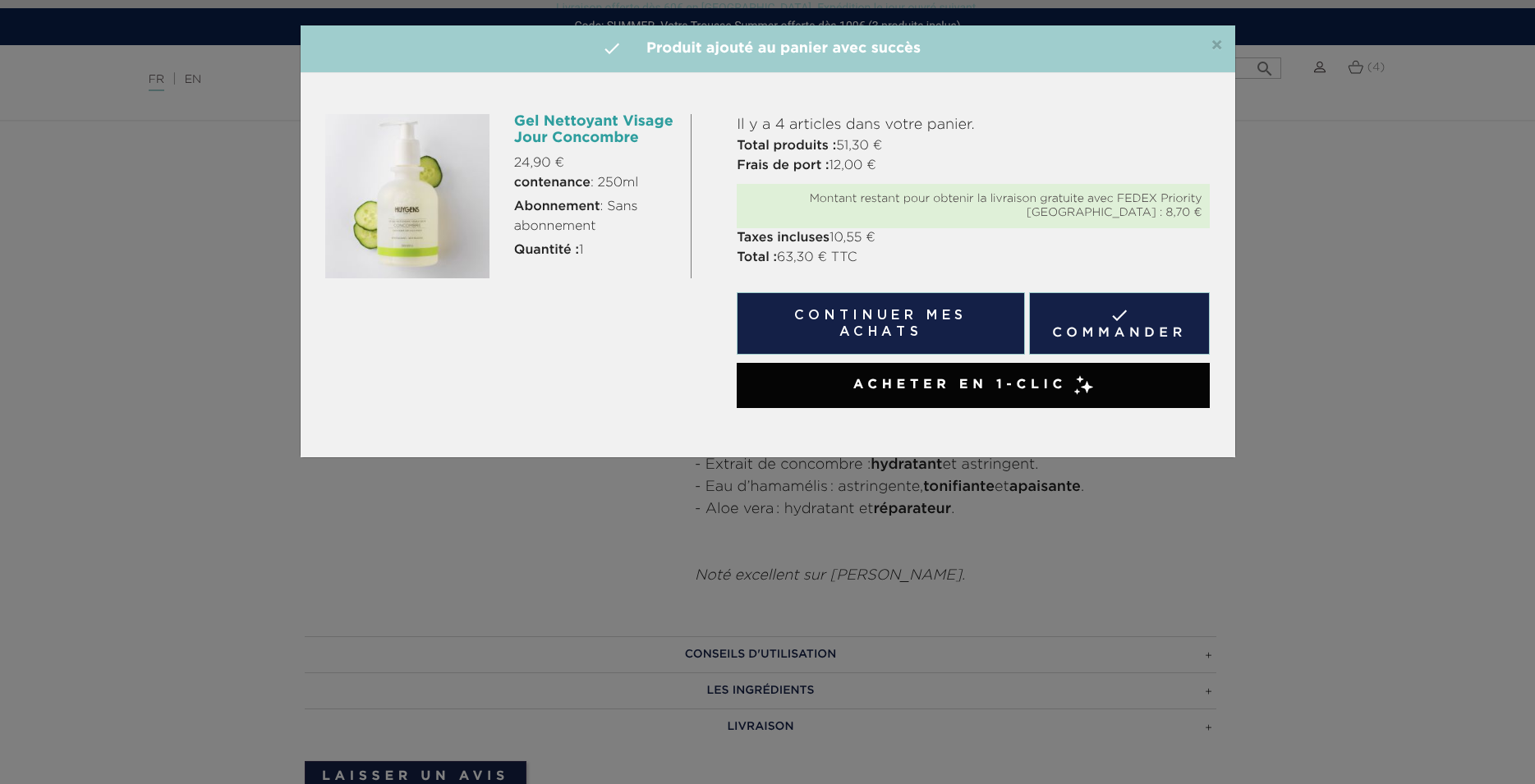
click at [1224, 42] on div "×  Produit ajouté au panier avec succès" at bounding box center [768, 49] width 935 height 47
click at [1219, 48] on span "×" at bounding box center [1217, 45] width 12 height 19
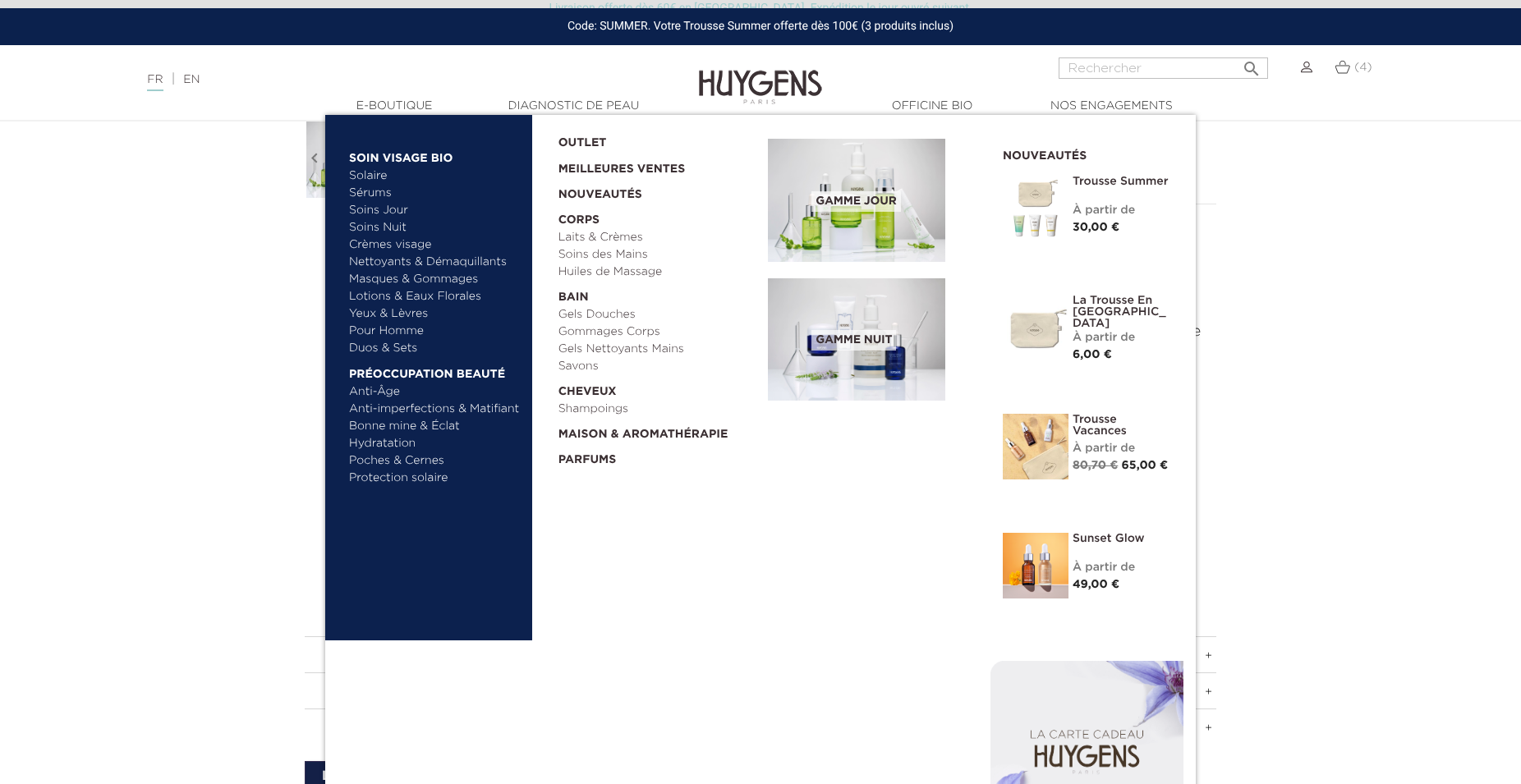
click at [368, 297] on link "Lotions & Eaux Florales" at bounding box center [434, 296] width 171 height 18
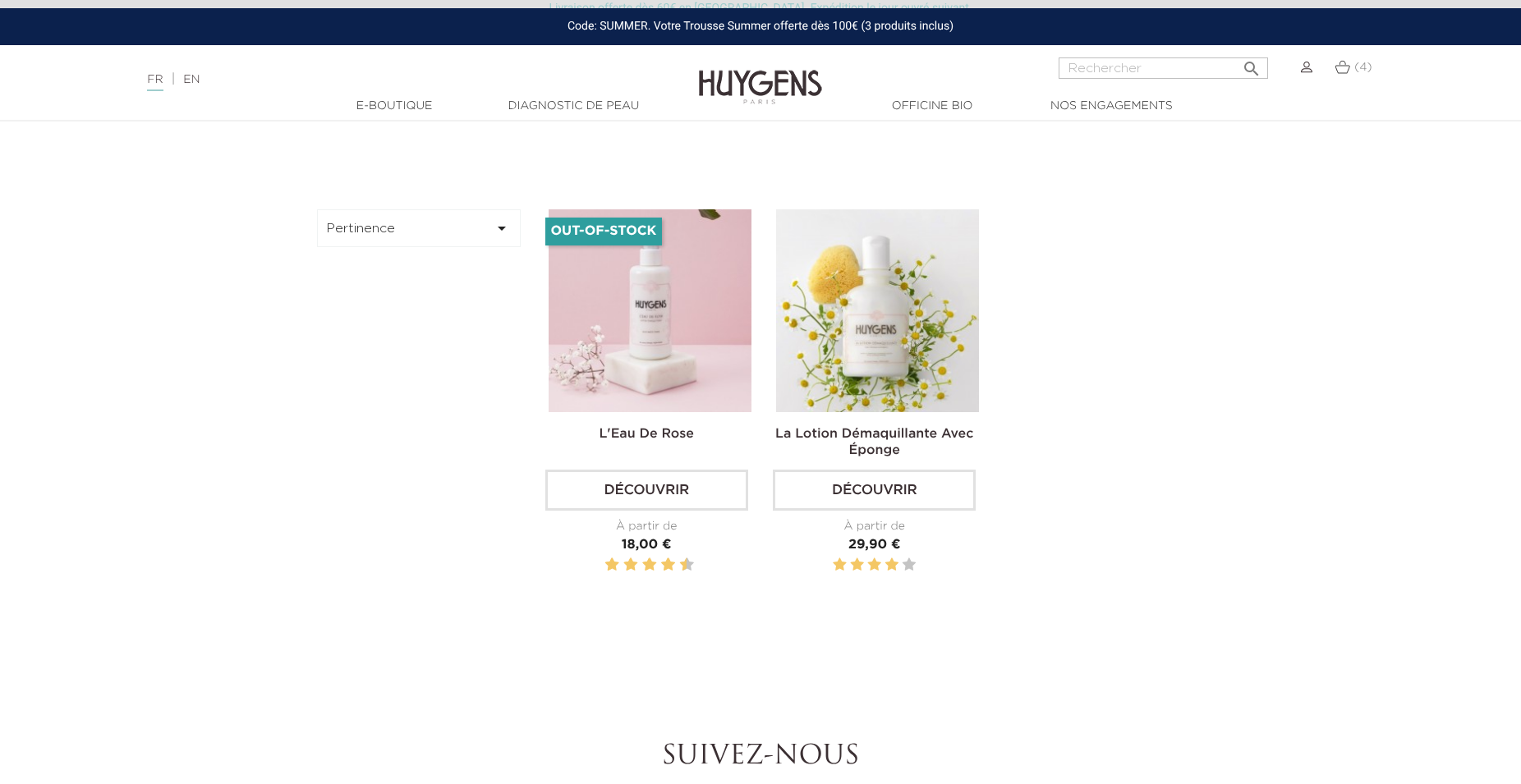
scroll to position [335, 0]
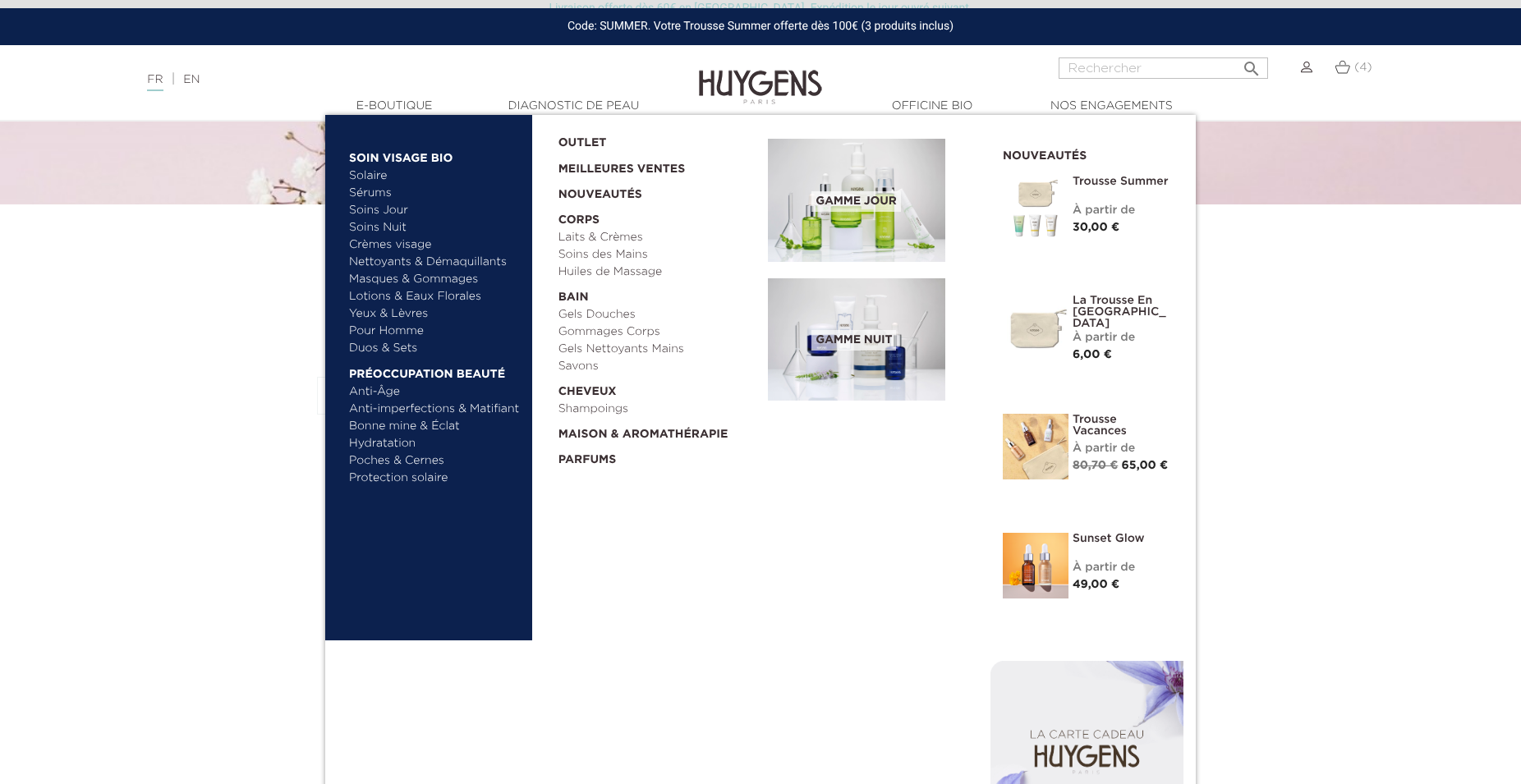
click at [368, 314] on link "Yeux & Lèvres" at bounding box center [434, 314] width 171 height 18
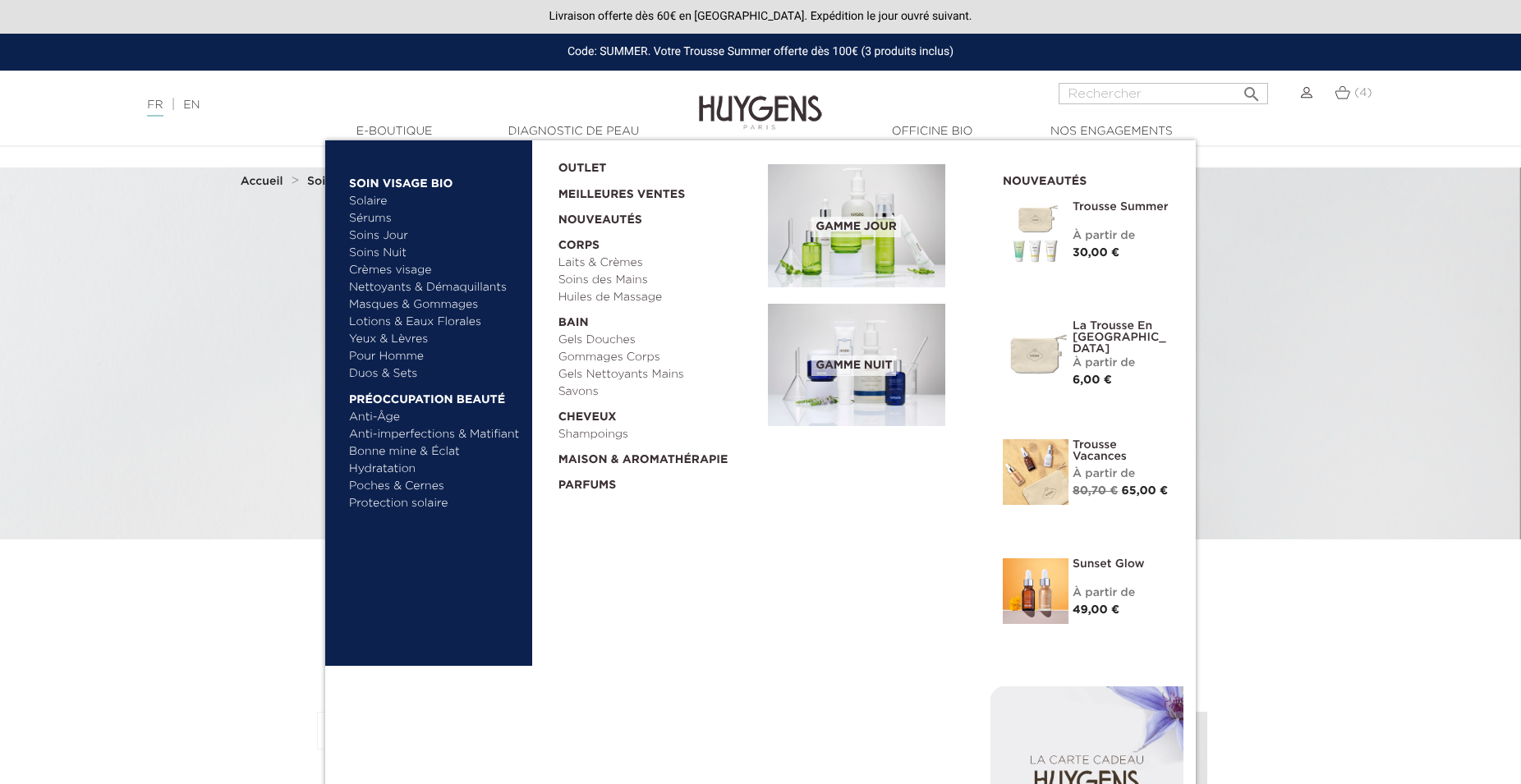
click at [378, 200] on link "Solaire" at bounding box center [434, 201] width 171 height 18
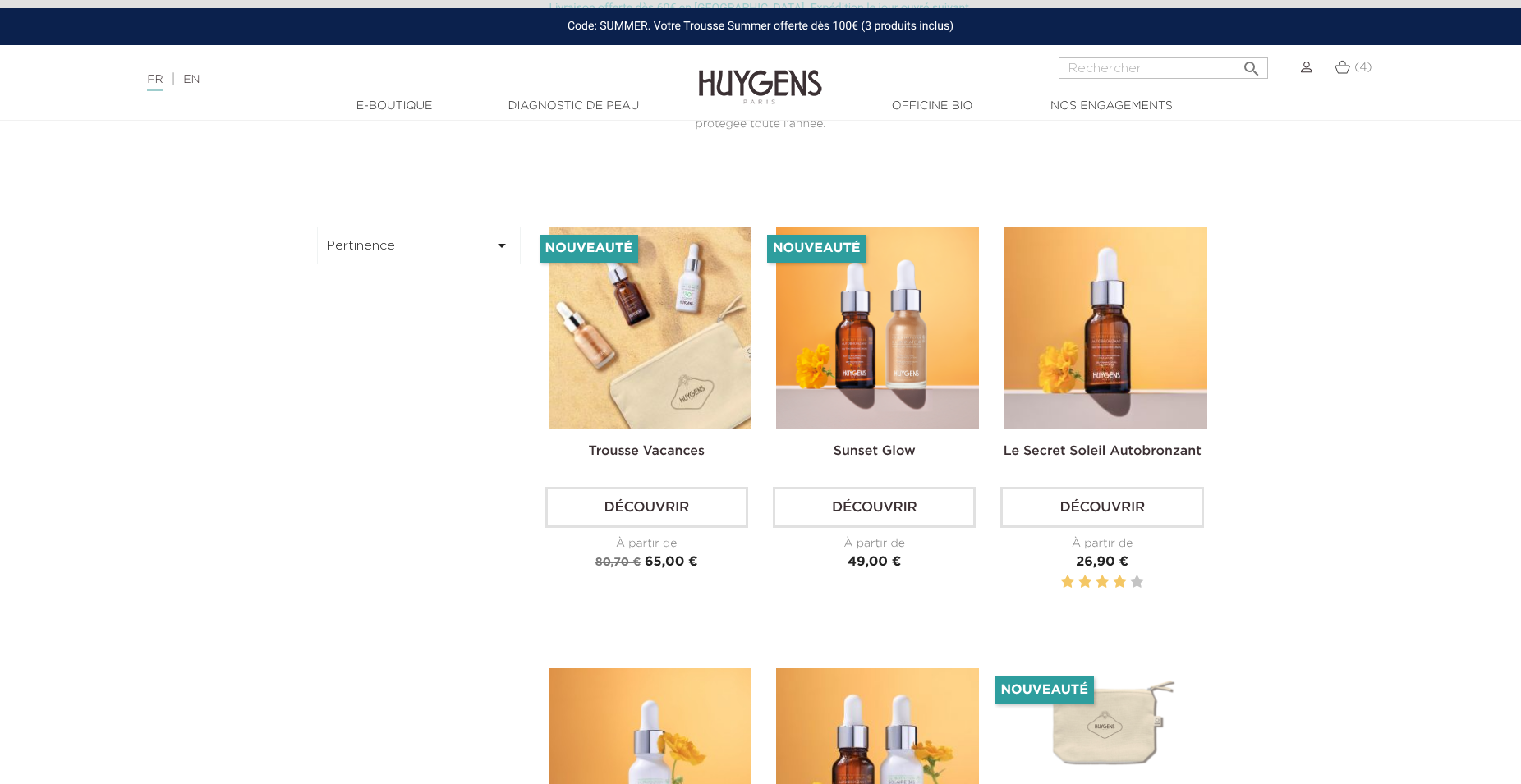
scroll to position [251, 0]
